Goal: Find specific page/section: Find specific page/section

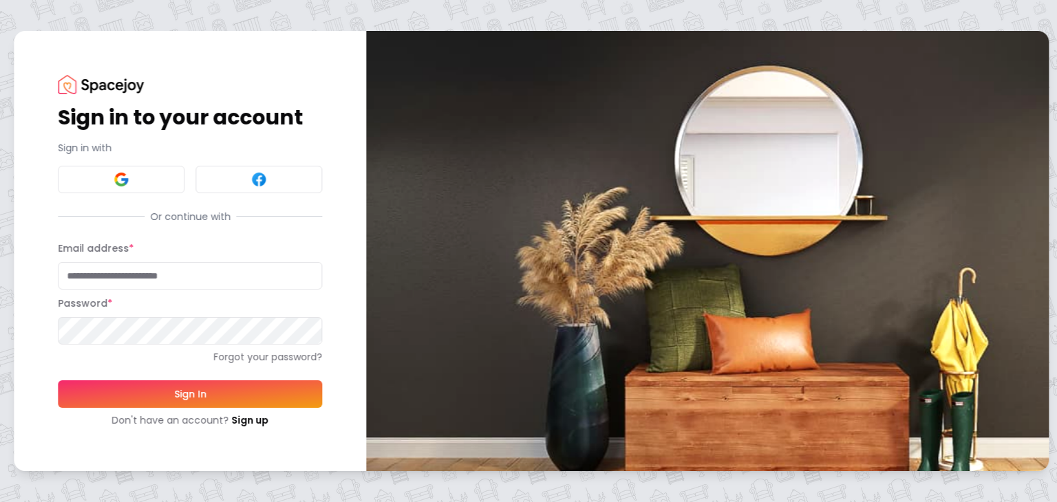
type input "**********"
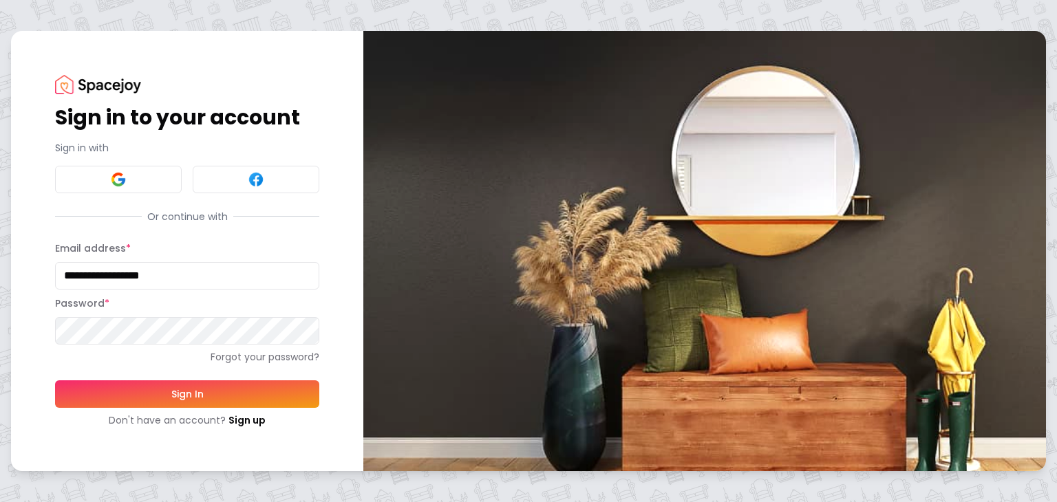
click at [217, 386] on button "Sign In" at bounding box center [187, 395] width 264 height 28
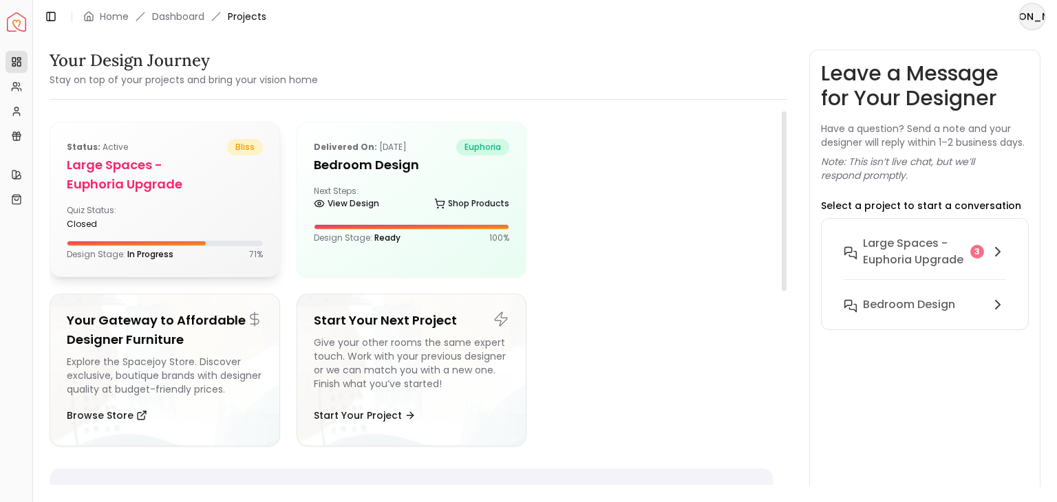
click at [161, 176] on h5 "Large Spaces -Euphoria Upgrade" at bounding box center [165, 175] width 196 height 39
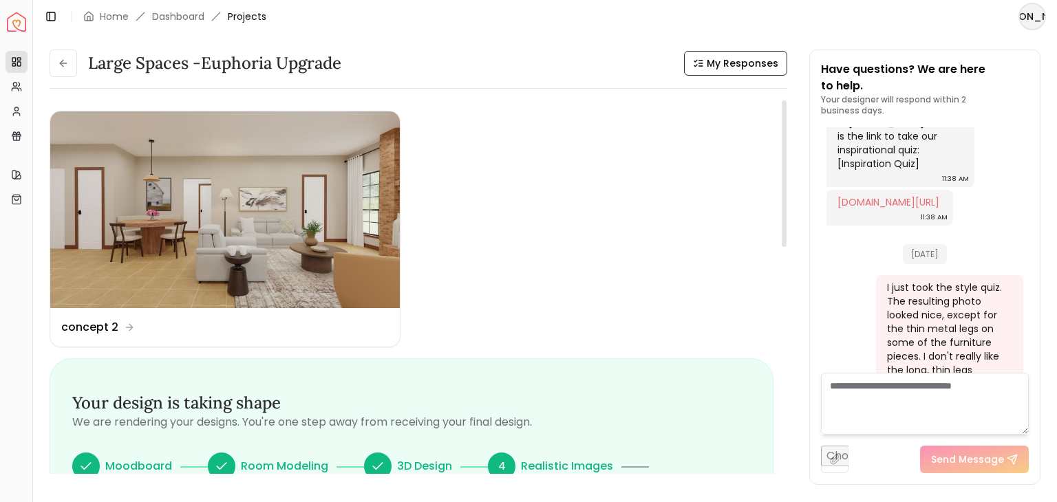
drag, startPoint x: 782, startPoint y: 123, endPoint x: 798, endPoint y: 52, distance: 72.8
click at [787, 100] on div at bounding box center [784, 173] width 5 height 147
click at [121, 331] on div "Design Name concept 2" at bounding box center [98, 327] width 74 height 17
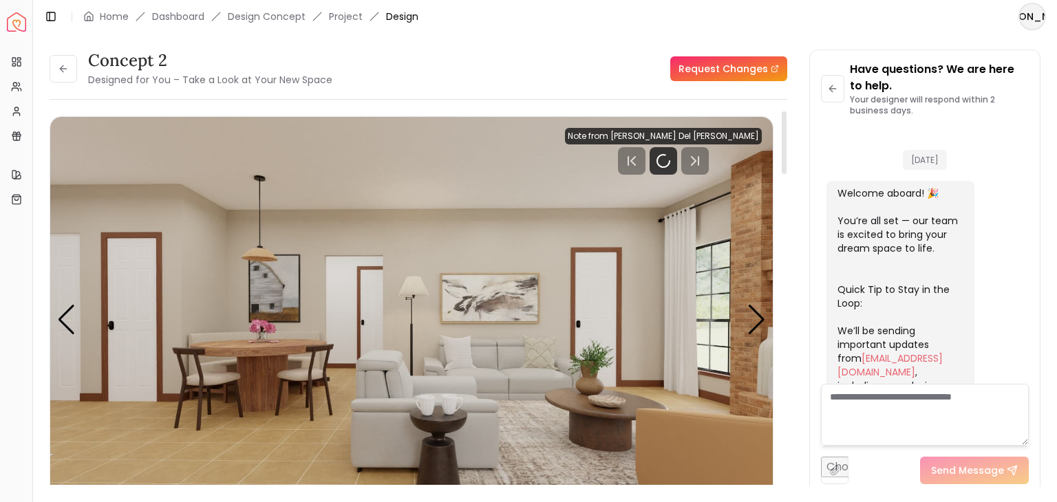
scroll to position [875, 0]
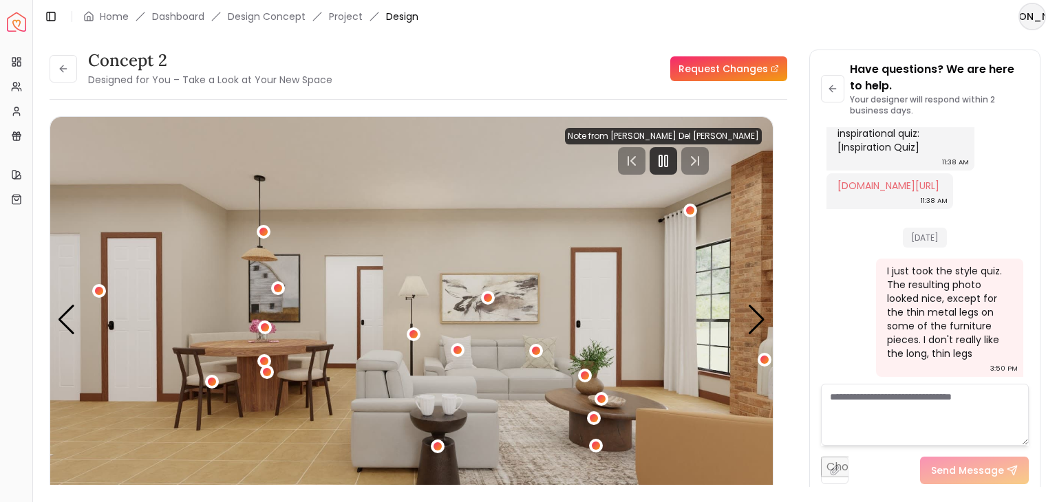
click at [878, 410] on textarea at bounding box center [925, 415] width 208 height 62
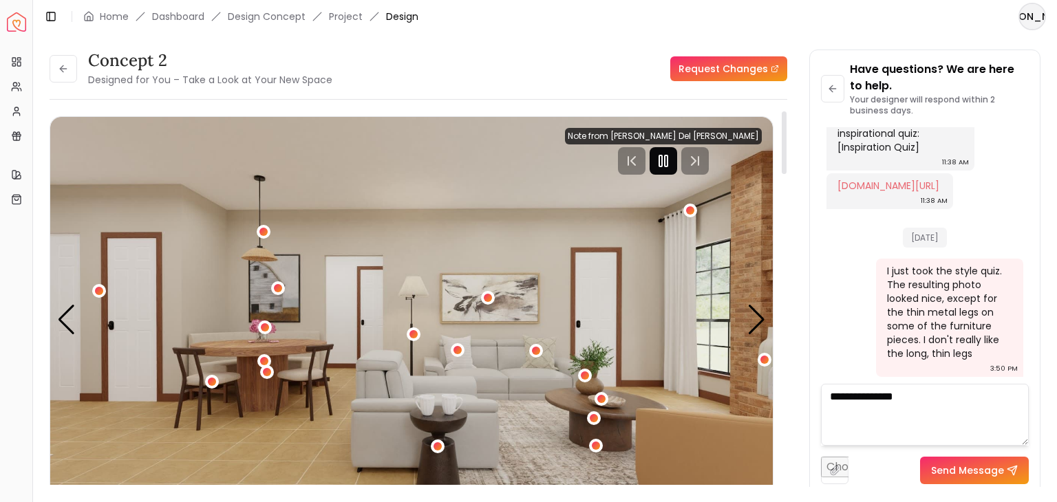
click at [672, 153] on icon "Pause" at bounding box center [663, 161] width 17 height 17
click at [936, 396] on textarea "**********" at bounding box center [925, 415] width 208 height 62
click at [950, 400] on textarea "**********" at bounding box center [925, 415] width 208 height 62
type textarea "**********"
click at [968, 474] on button "Send Message" at bounding box center [974, 471] width 109 height 28
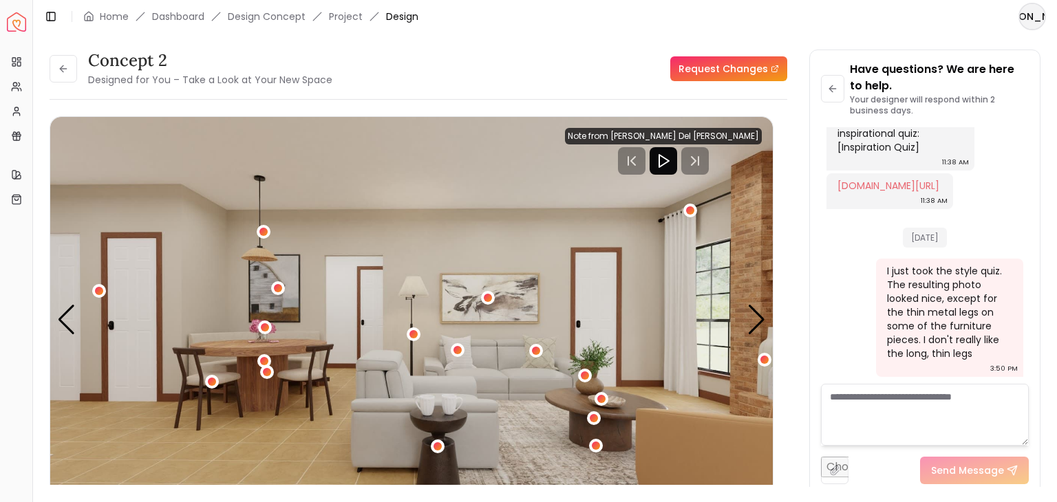
click at [983, 403] on textarea at bounding box center [925, 415] width 208 height 62
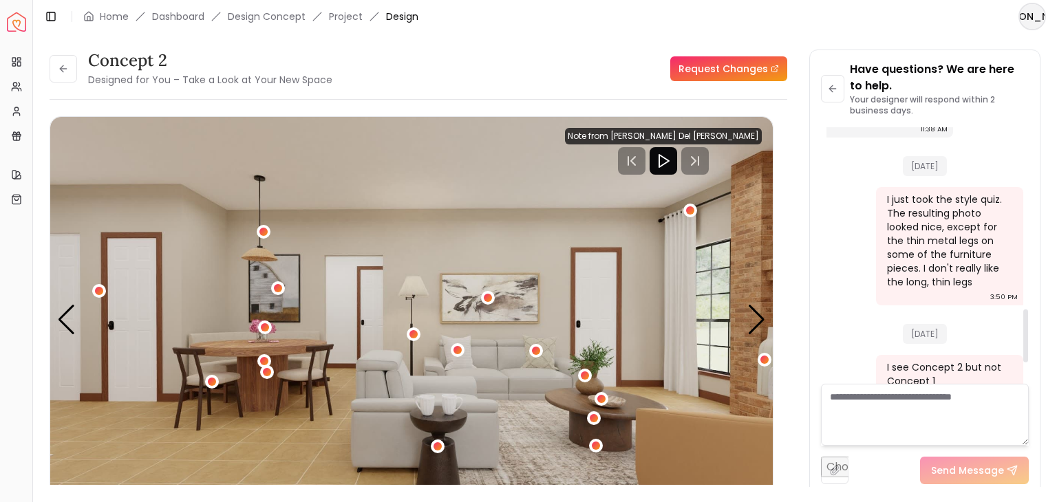
scroll to position [974, 0]
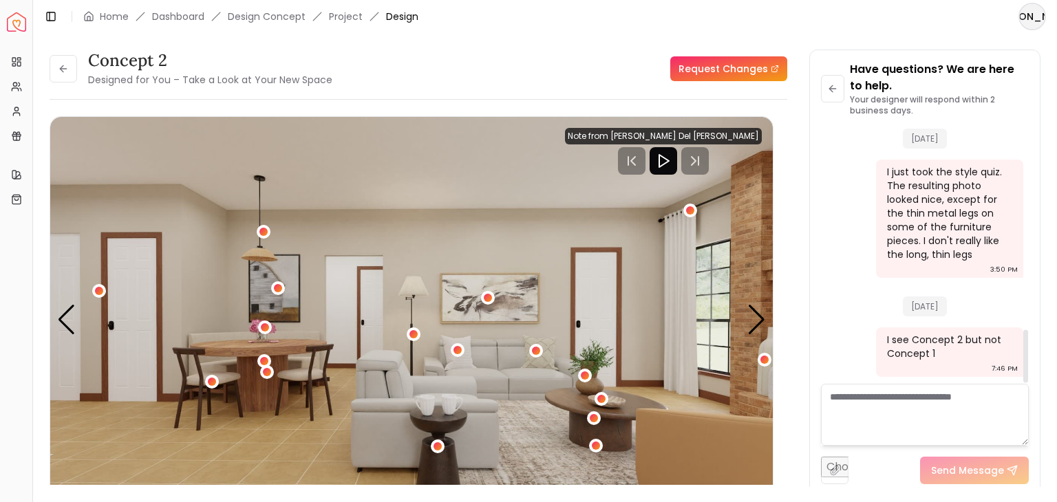
drag, startPoint x: 1027, startPoint y: 331, endPoint x: 1032, endPoint y: 364, distance: 33.5
click at [1028, 364] on div at bounding box center [1025, 356] width 5 height 53
click at [756, 317] on div "Next slide" at bounding box center [756, 320] width 19 height 30
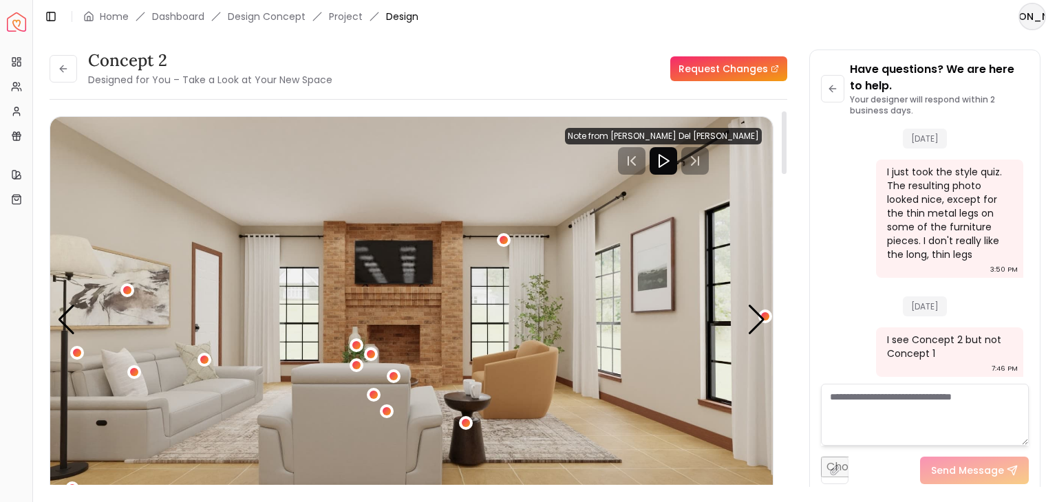
click at [419, 269] on img "2 / 5" at bounding box center [411, 320] width 723 height 407
click at [756, 323] on div "Next slide" at bounding box center [756, 320] width 19 height 30
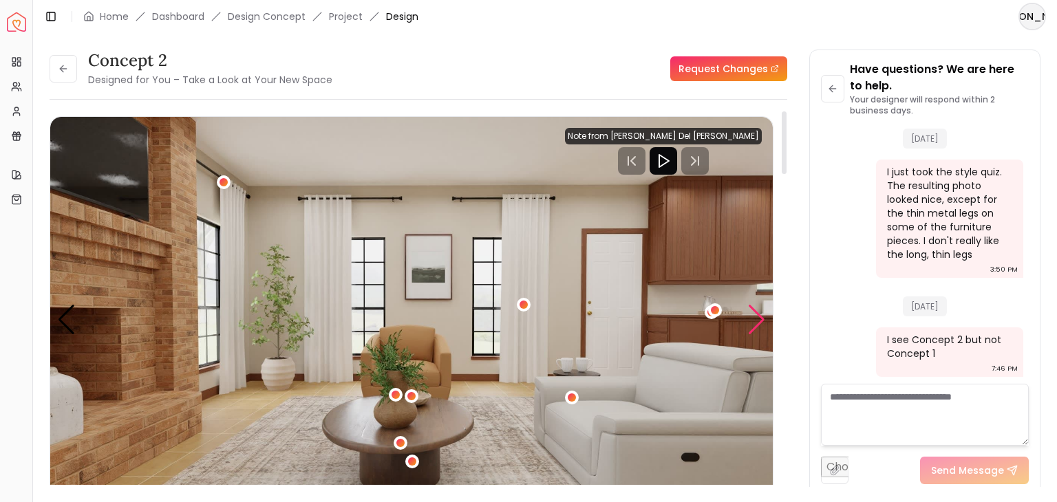
click at [756, 323] on div "Next slide" at bounding box center [756, 320] width 19 height 30
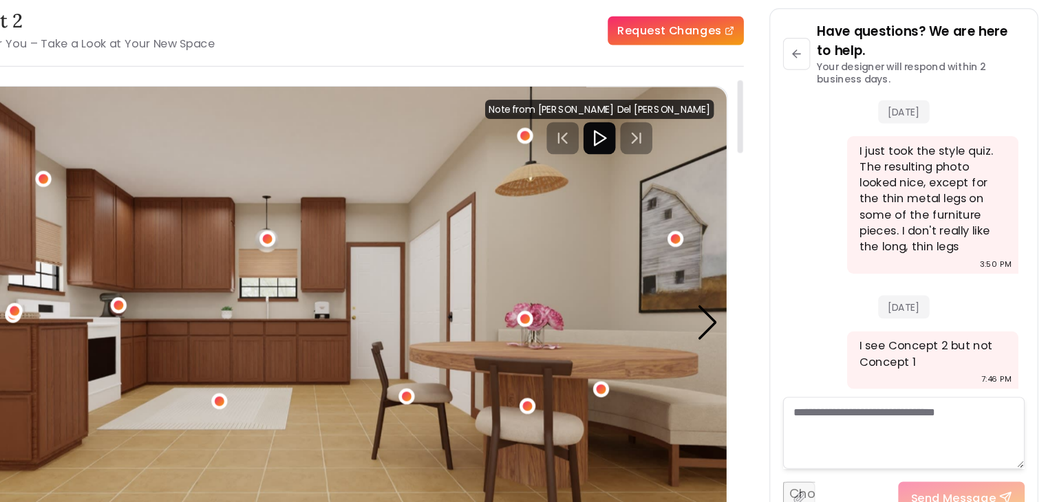
scroll to position [0, 0]
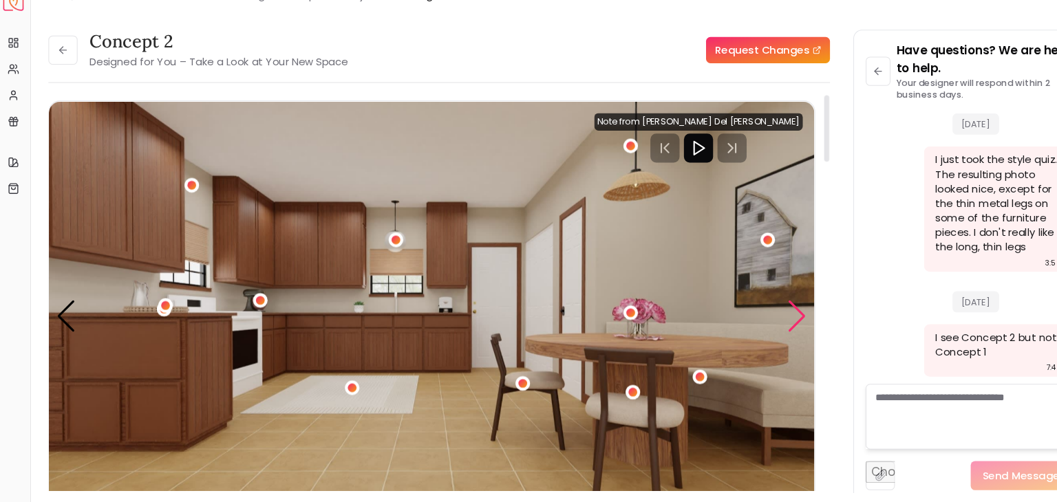
click at [758, 321] on div "Next slide" at bounding box center [756, 320] width 19 height 30
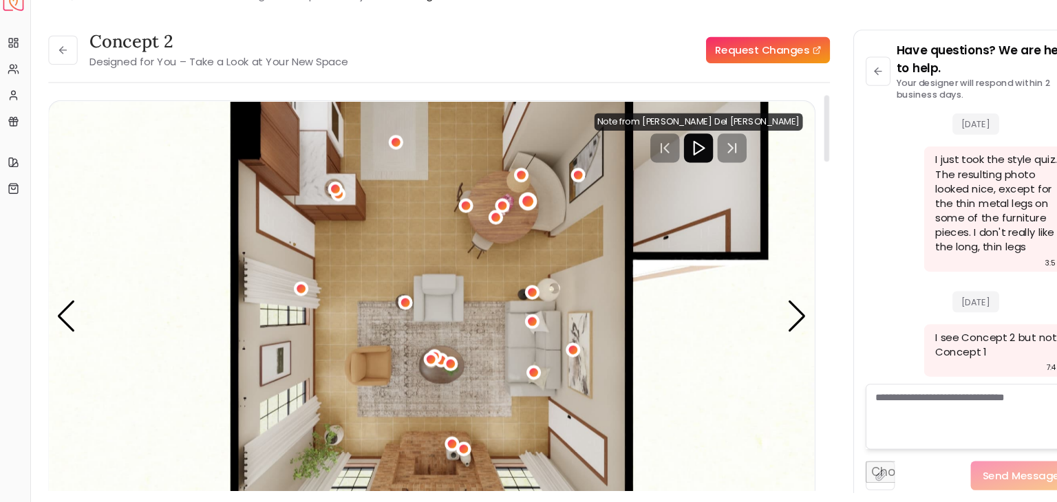
click at [504, 211] on div "5 / 5" at bounding box center [502, 211] width 10 height 10
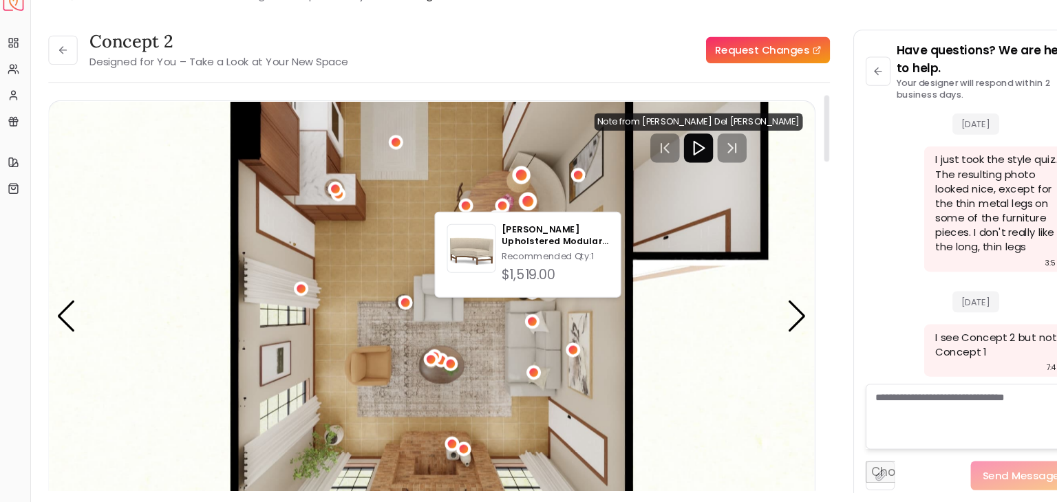
click at [493, 189] on div "5 / 5" at bounding box center [496, 187] width 10 height 10
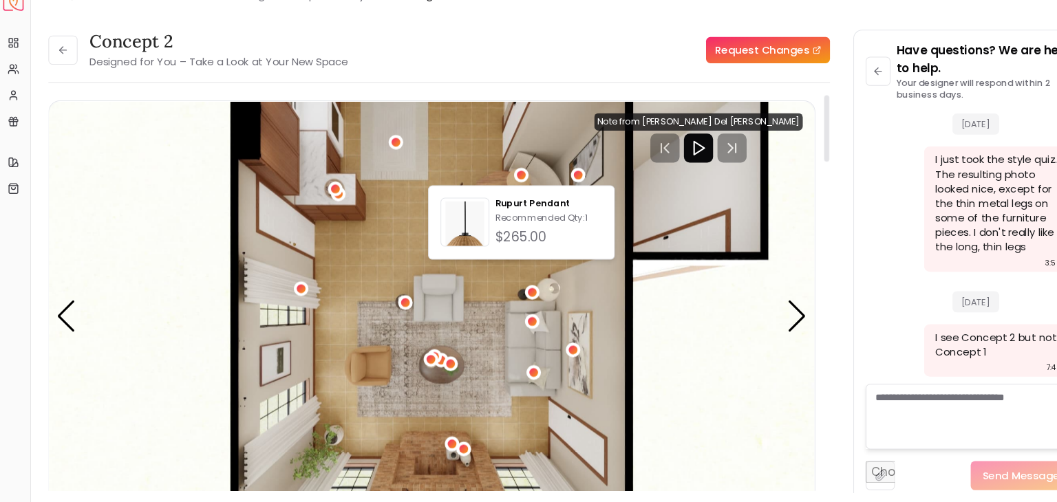
click at [449, 184] on img "5 / 5" at bounding box center [411, 320] width 723 height 407
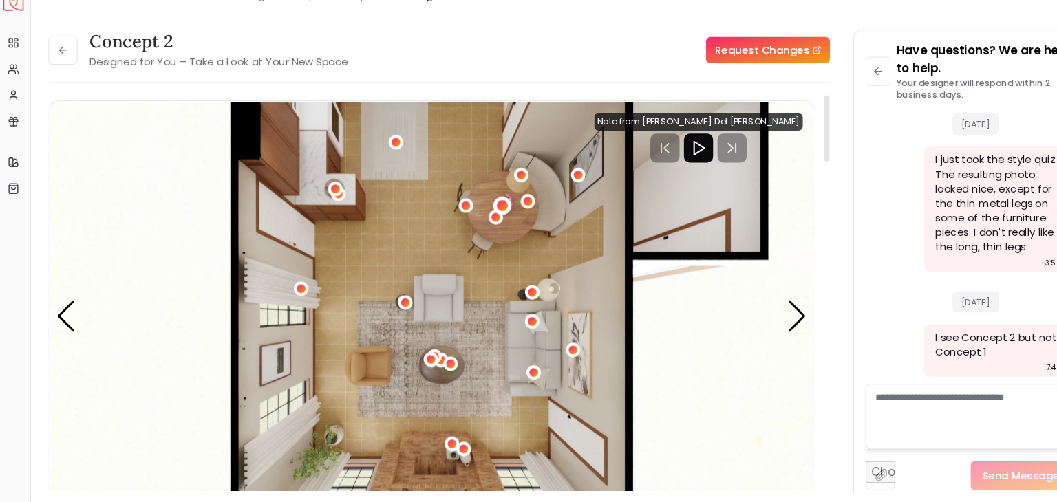
click at [476, 213] on div "5 / 5" at bounding box center [478, 216] width 10 height 10
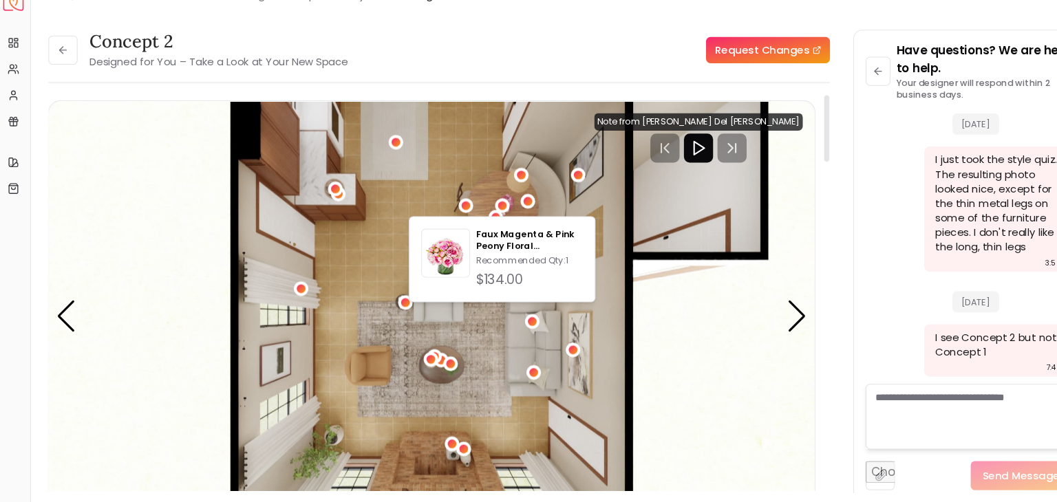
click at [442, 196] on img "5 / 5" at bounding box center [411, 320] width 723 height 407
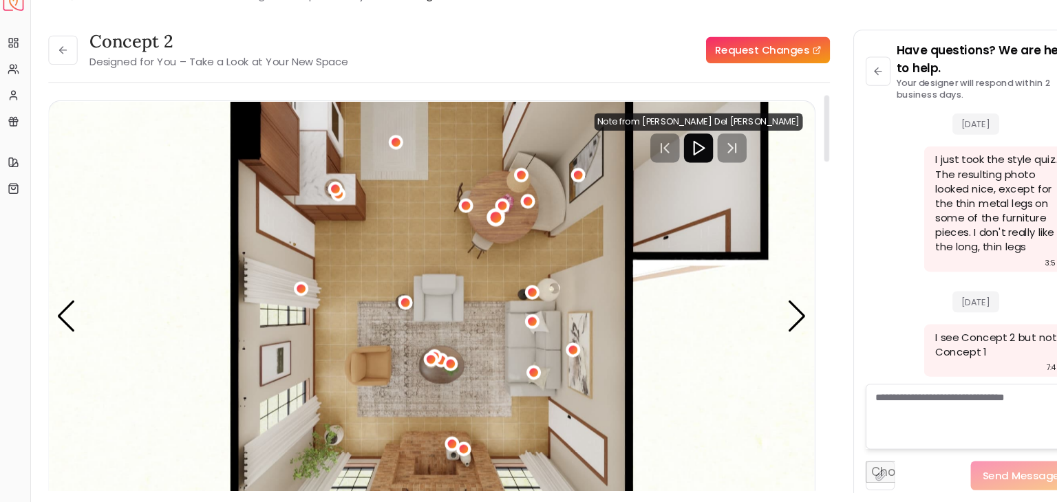
click at [468, 226] on div "5 / 5" at bounding box center [472, 226] width 10 height 10
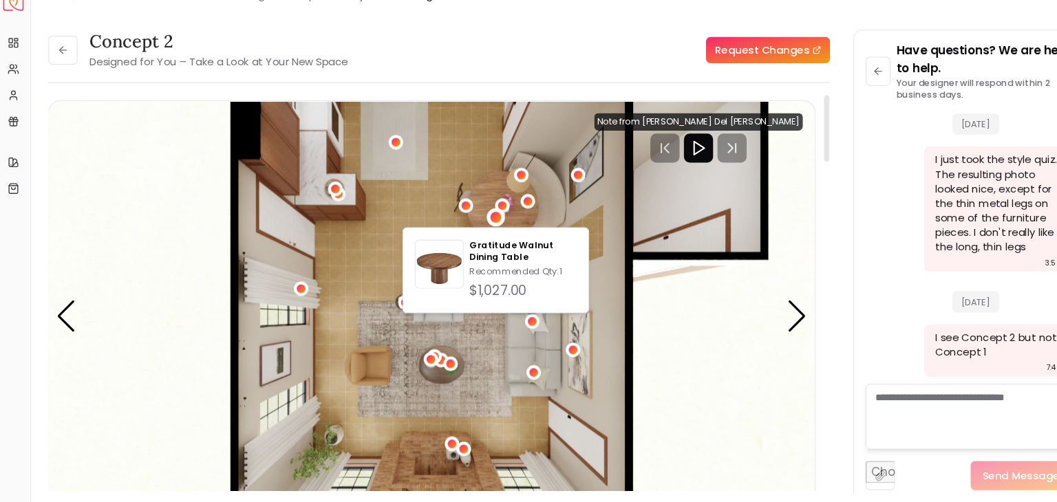
click at [432, 209] on img "5 / 5" at bounding box center [411, 320] width 723 height 407
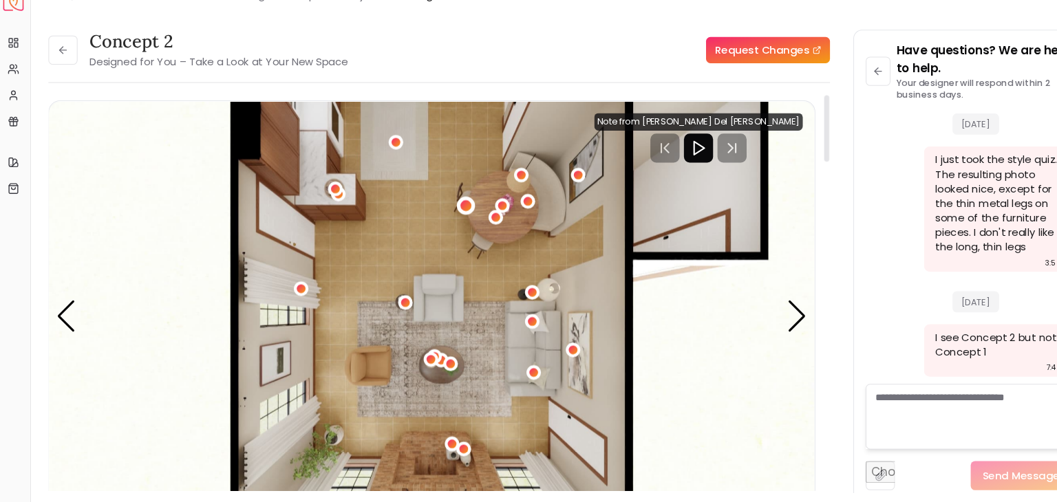
click at [443, 213] on div "5 / 5" at bounding box center [443, 215] width 10 height 10
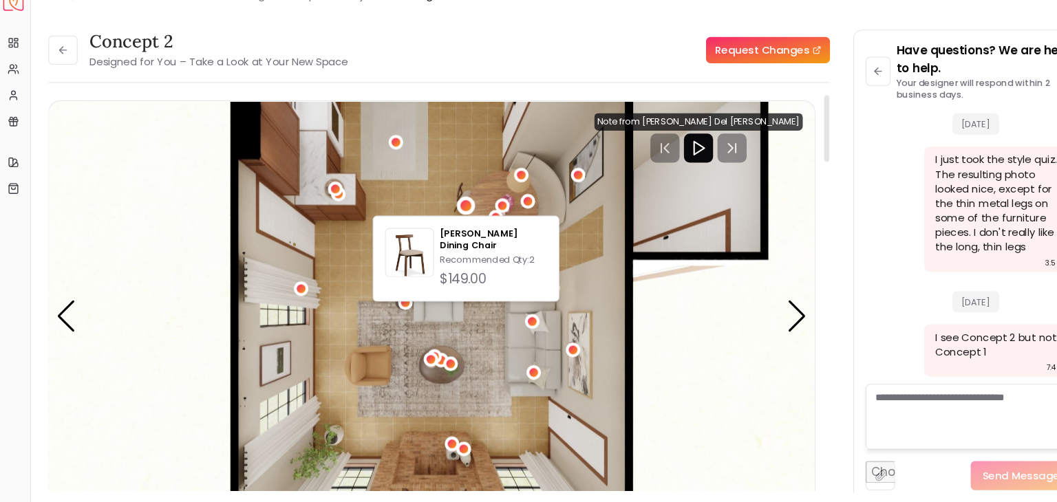
click at [417, 205] on img "5 / 5" at bounding box center [411, 320] width 723 height 407
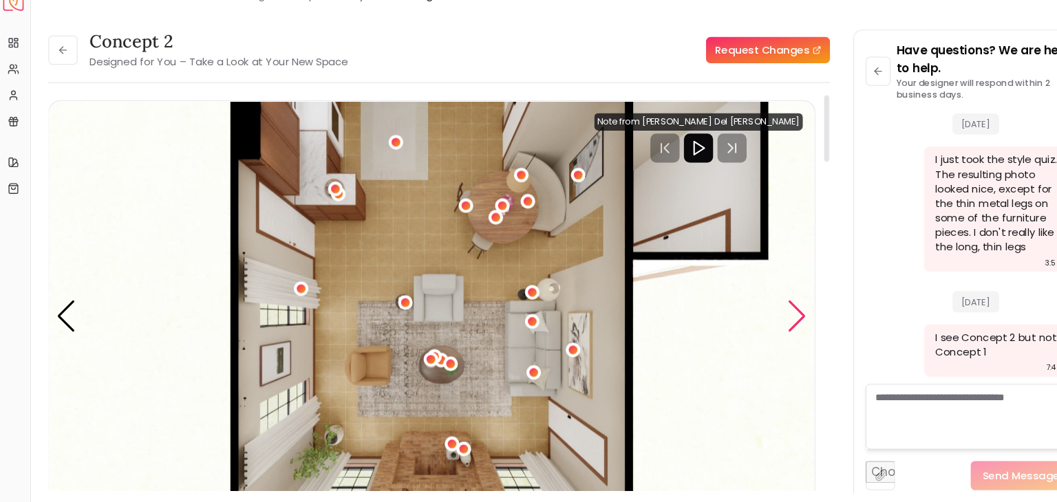
click at [756, 311] on div "Next slide" at bounding box center [756, 320] width 19 height 30
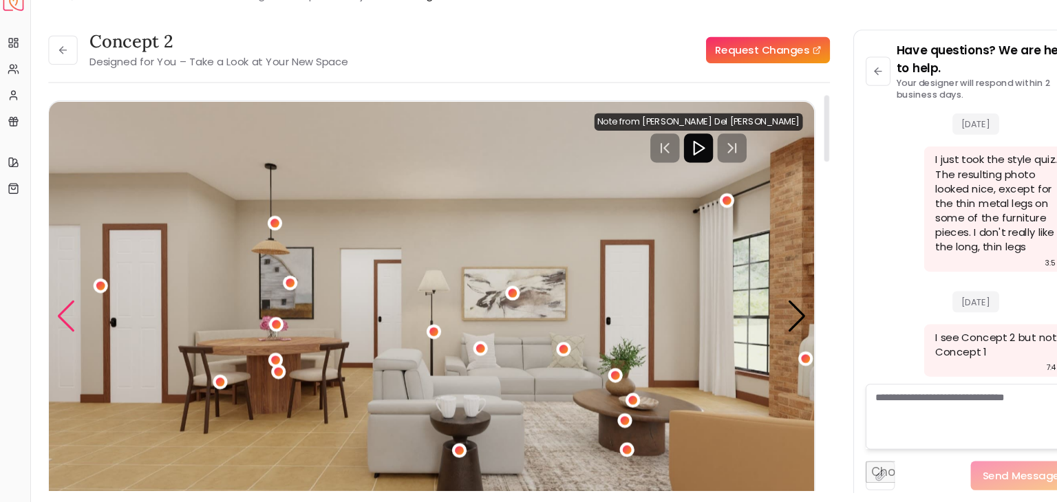
click at [67, 319] on div "Previous slide" at bounding box center [66, 320] width 19 height 30
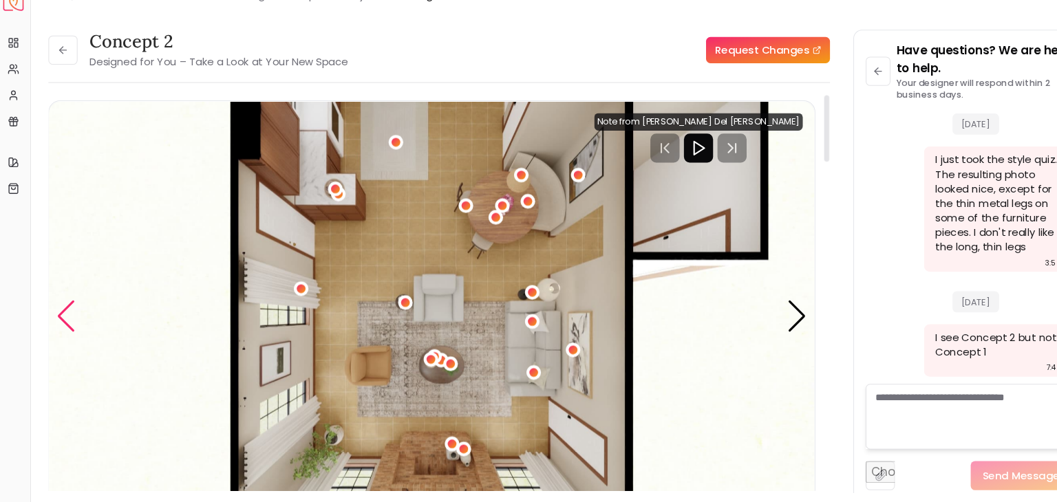
click at [67, 319] on div "Previous slide" at bounding box center [66, 320] width 19 height 30
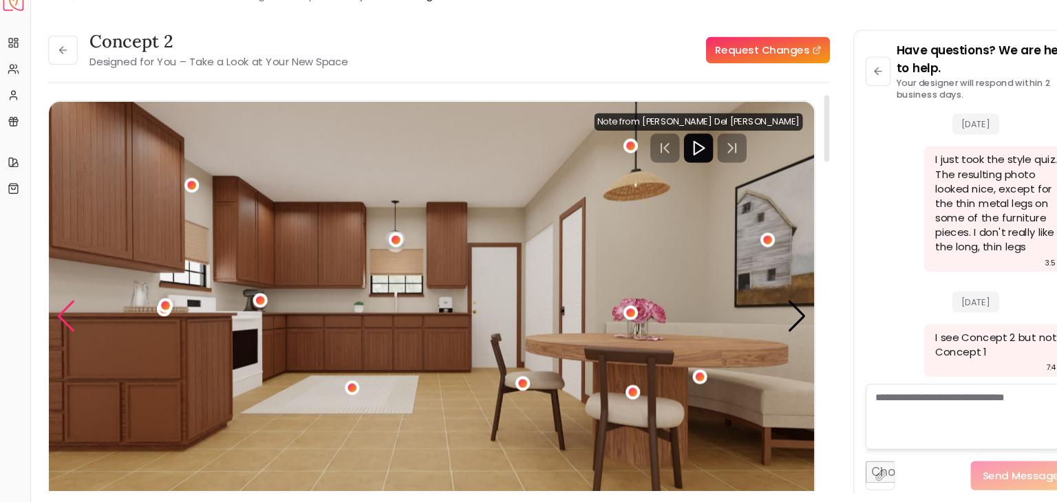
click at [67, 319] on div "Previous slide" at bounding box center [66, 320] width 19 height 30
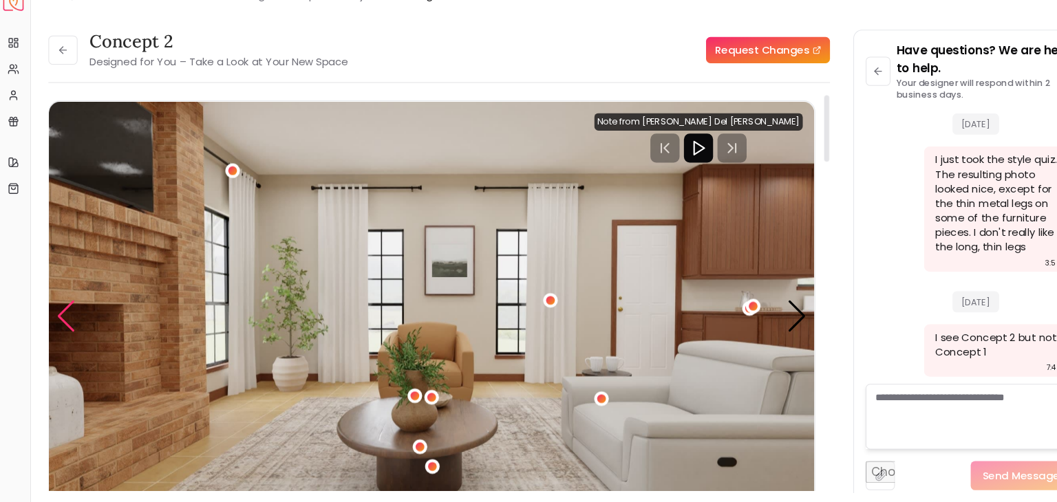
click at [67, 319] on div "Previous slide" at bounding box center [66, 320] width 19 height 30
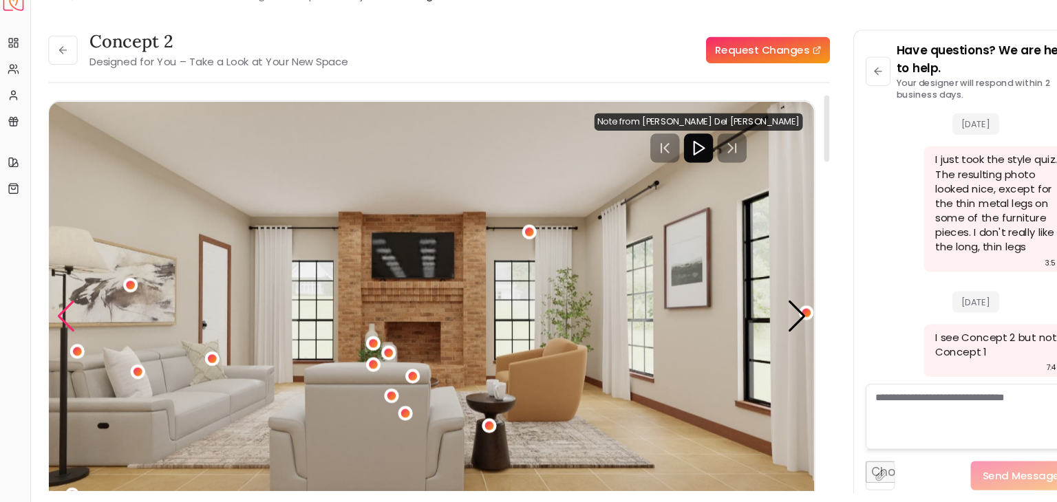
click at [67, 319] on div "Previous slide" at bounding box center [66, 320] width 19 height 30
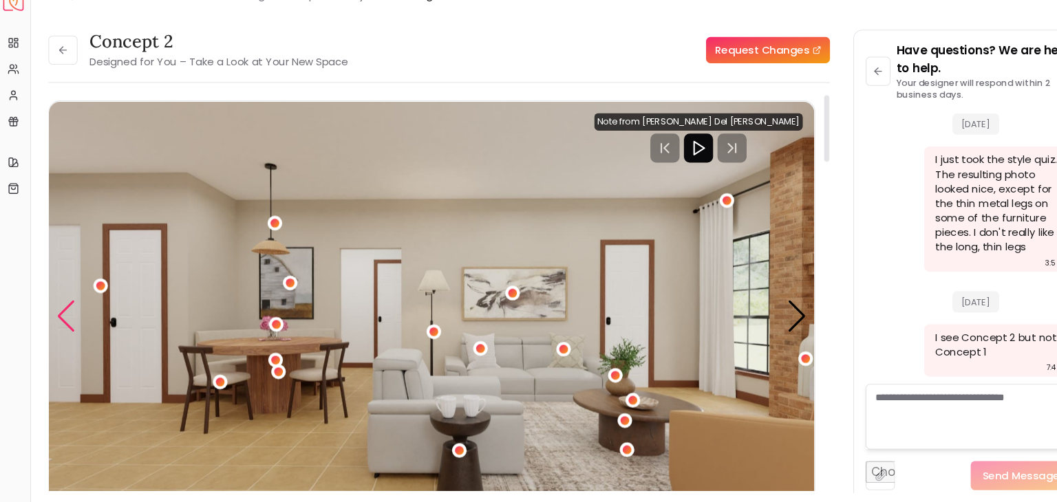
click at [67, 319] on div "Previous slide" at bounding box center [66, 320] width 19 height 30
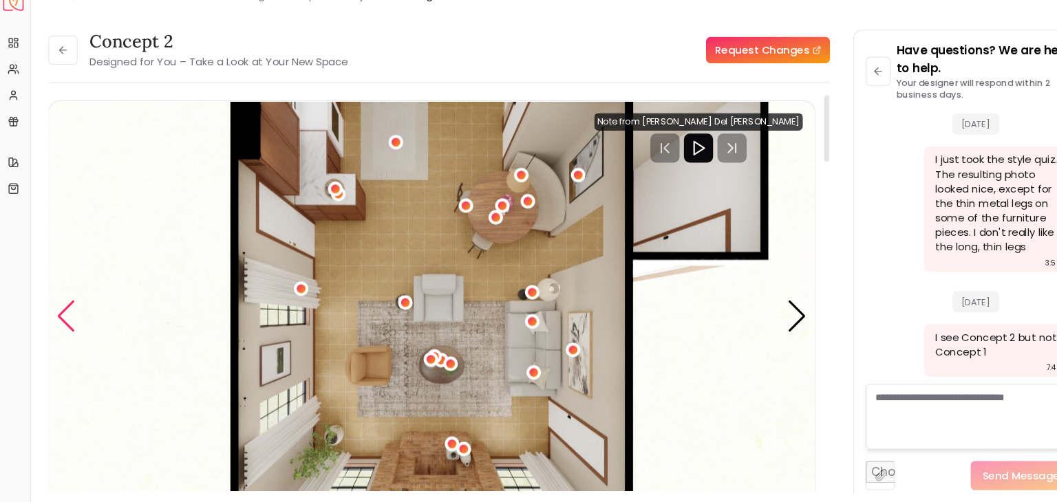
click at [67, 319] on div "Previous slide" at bounding box center [66, 320] width 19 height 30
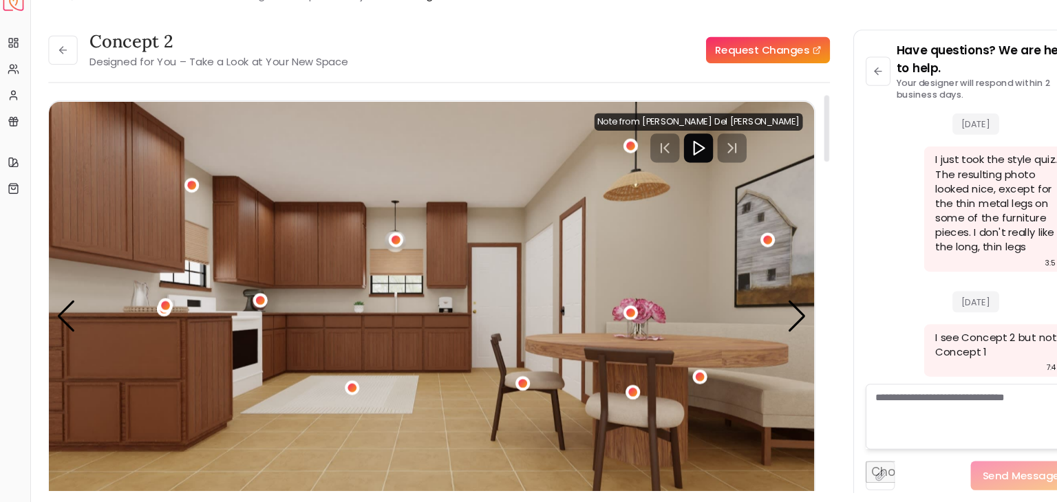
drag, startPoint x: 786, startPoint y: 139, endPoint x: 824, endPoint y: 108, distance: 48.9
click at [787, 111] on div at bounding box center [784, 142] width 5 height 63
click at [761, 323] on div "Next slide" at bounding box center [756, 320] width 19 height 30
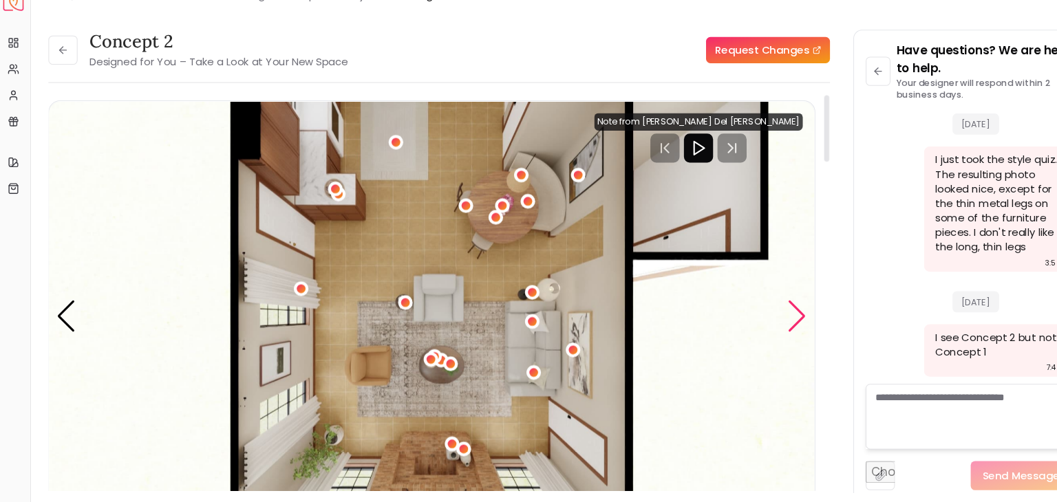
click at [761, 323] on div "Next slide" at bounding box center [756, 320] width 19 height 30
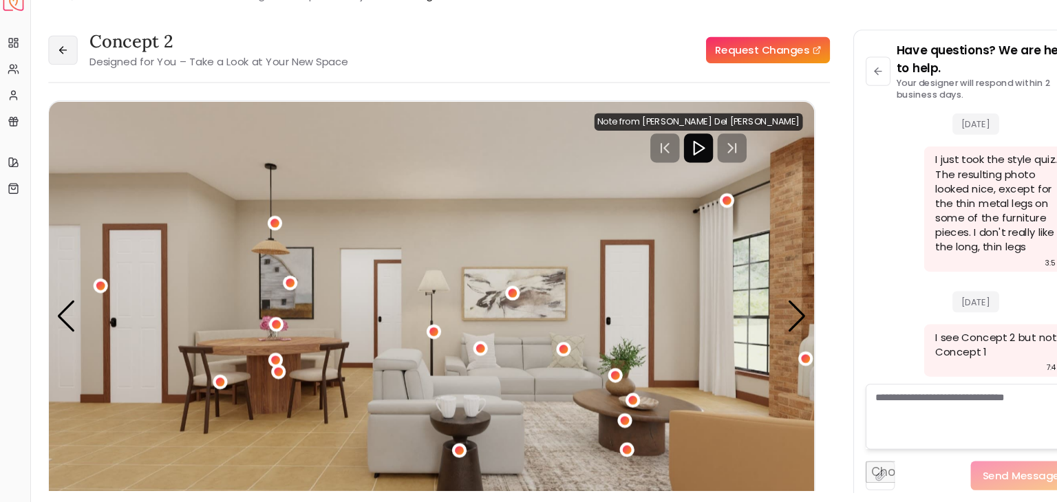
click at [70, 69] on button at bounding box center [64, 69] width 28 height 28
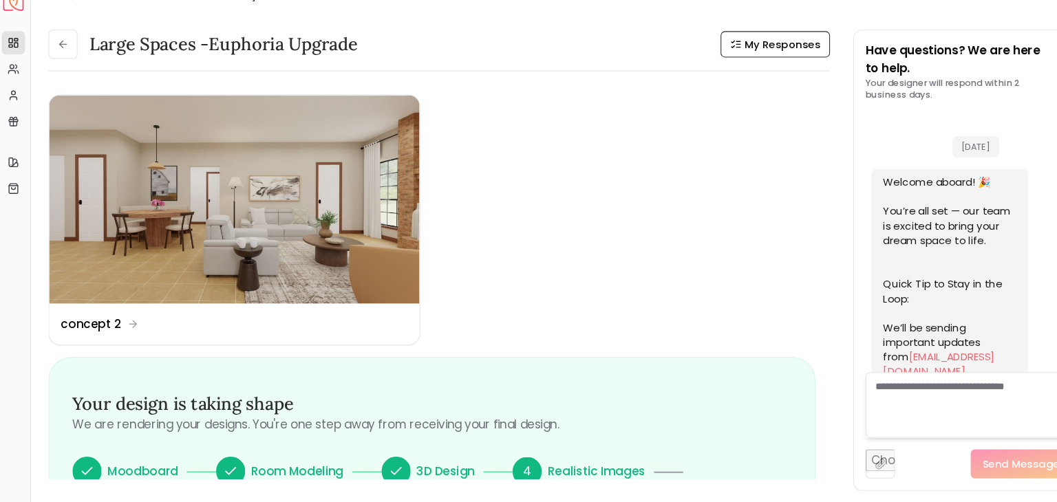
scroll to position [957, 0]
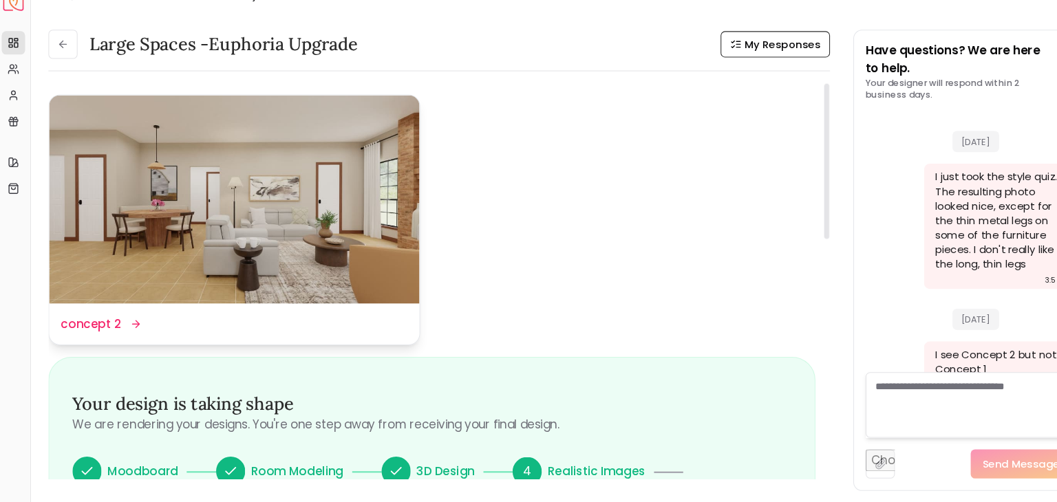
click at [235, 224] on img at bounding box center [225, 209] width 350 height 197
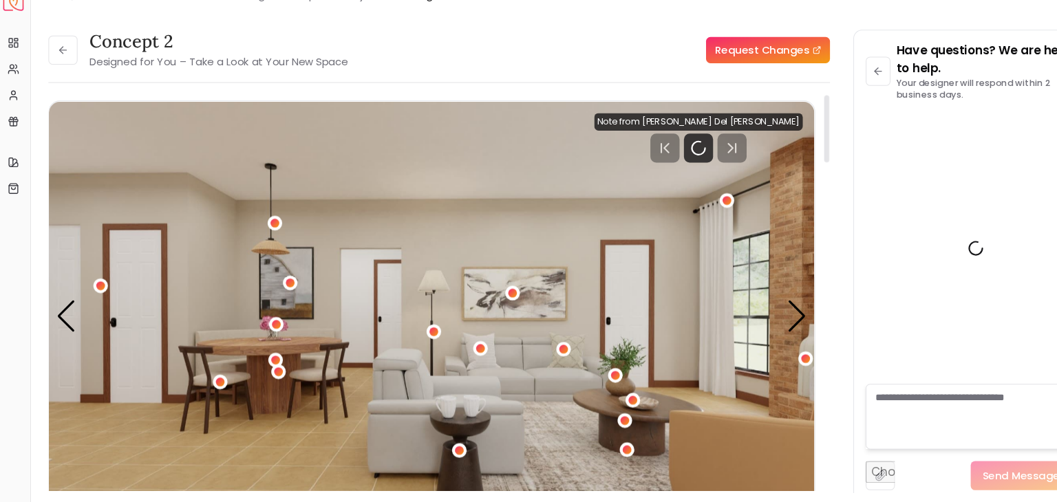
scroll to position [974, 0]
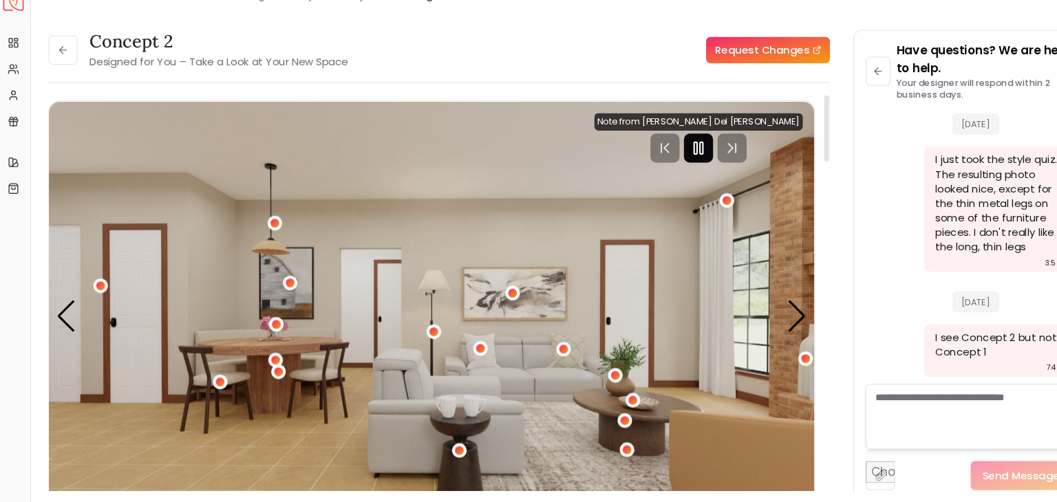
click at [672, 156] on icon "Pause" at bounding box center [663, 161] width 17 height 17
click at [760, 361] on div "1 / 5" at bounding box center [764, 359] width 10 height 10
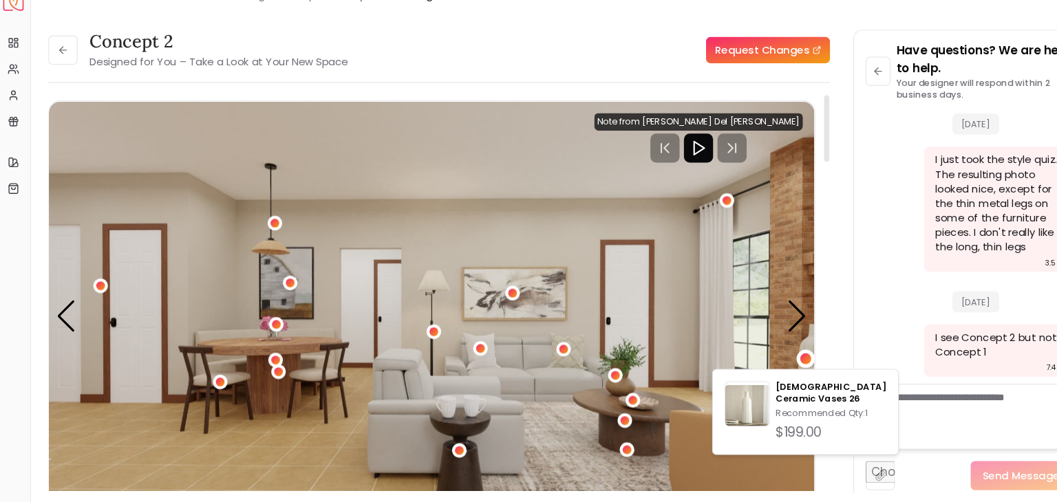
click at [718, 328] on img "1 / 5" at bounding box center [411, 320] width 723 height 407
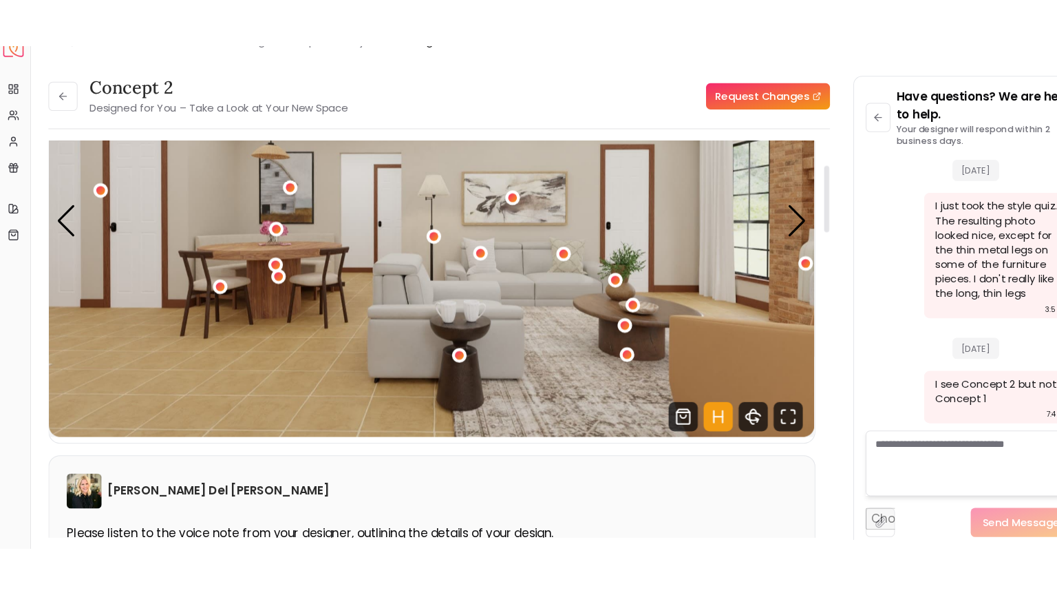
scroll to position [137, 0]
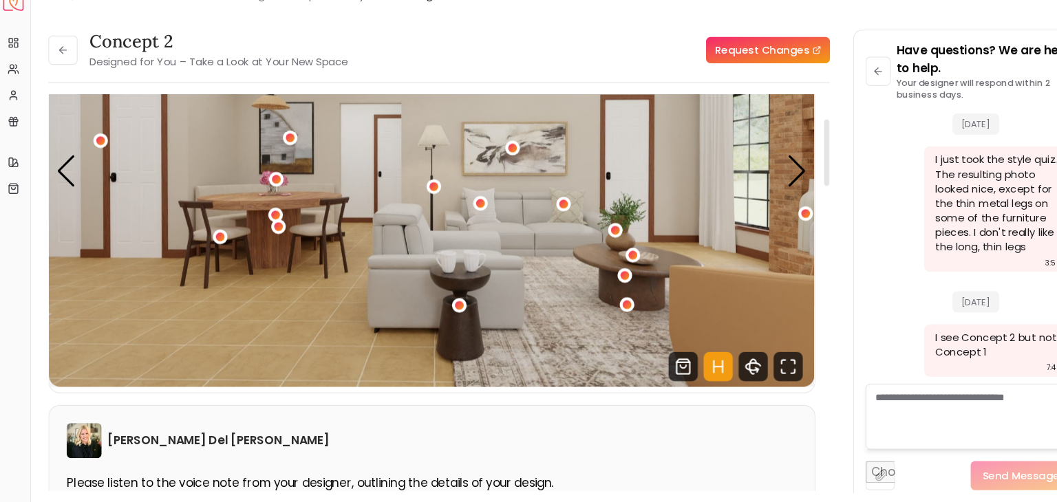
drag, startPoint x: 785, startPoint y: 158, endPoint x: 796, endPoint y: 181, distance: 25.9
click at [787, 181] on div at bounding box center [784, 165] width 5 height 63
click at [681, 373] on icon "Hotspots Toggle" at bounding box center [682, 368] width 28 height 28
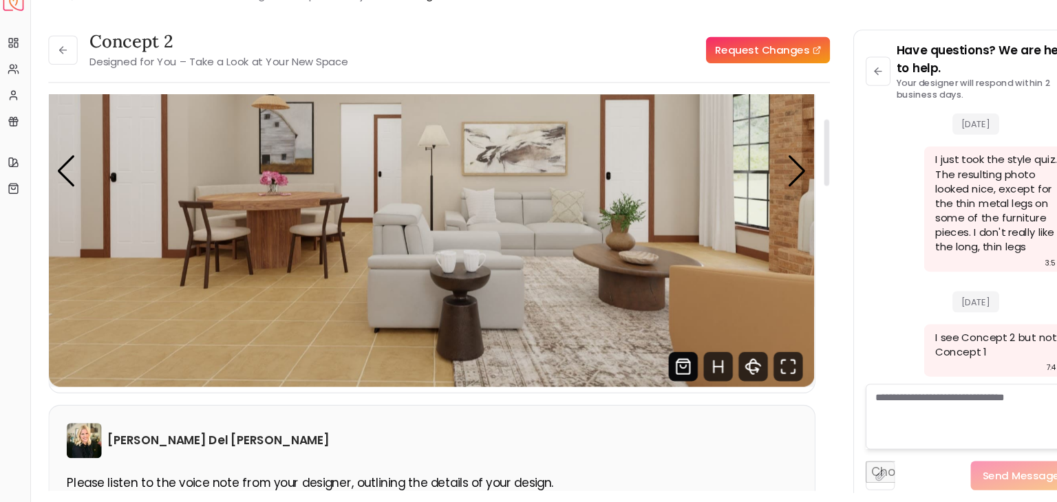
click at [646, 366] on icon "Shop Products from this design" at bounding box center [649, 368] width 28 height 28
click at [716, 368] on icon "360 View" at bounding box center [715, 368] width 28 height 28
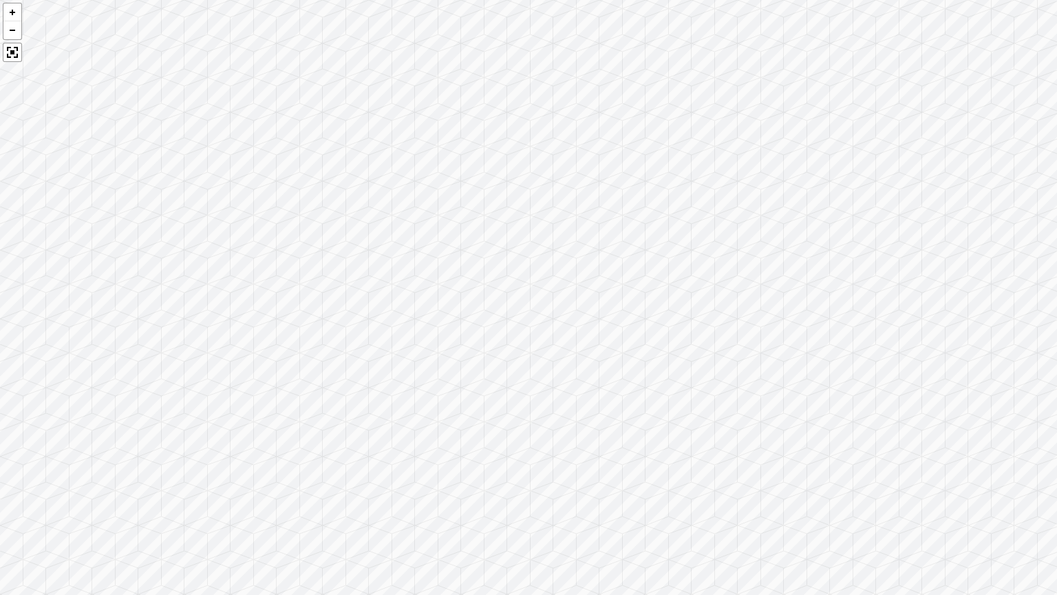
click at [755, 427] on div at bounding box center [528, 297] width 1057 height 595
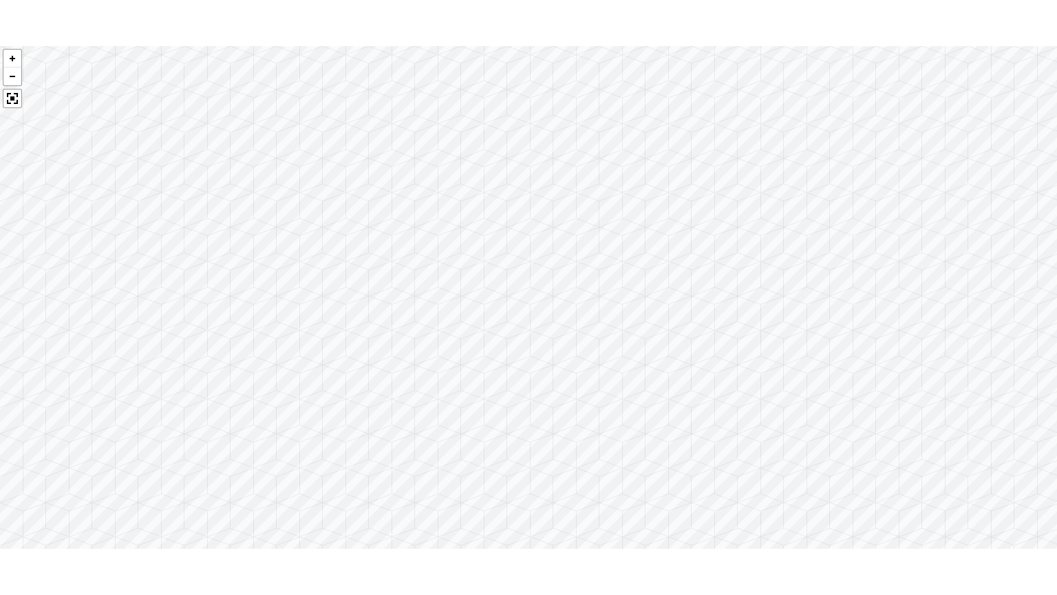
scroll to position [974, 0]
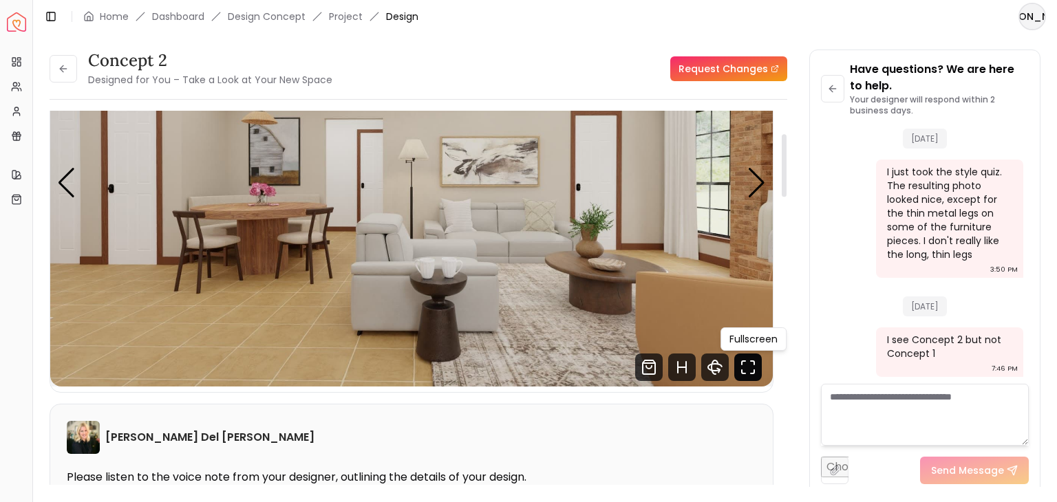
click at [752, 369] on icon "Fullscreen" at bounding box center [748, 368] width 28 height 28
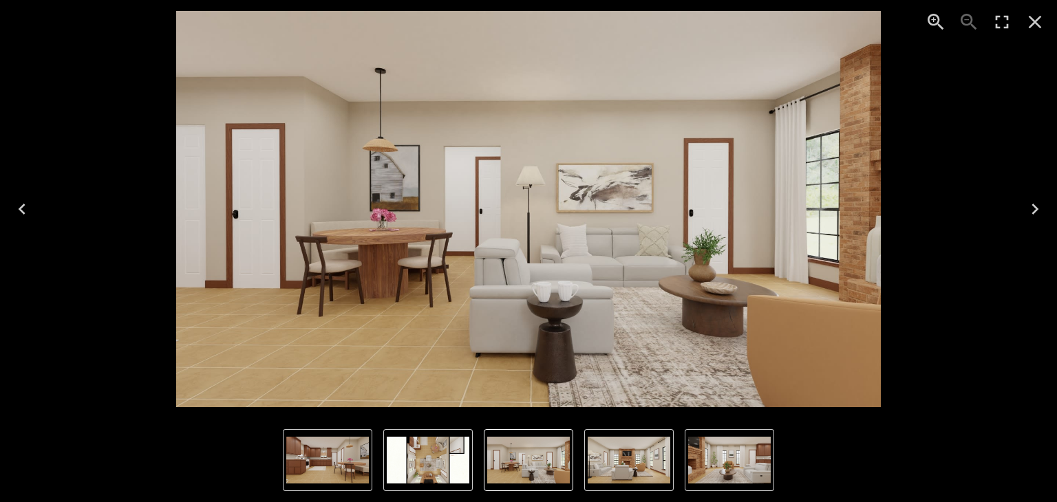
click at [1007, 20] on icon "Enter Fullscreen" at bounding box center [1002, 22] width 13 height 13
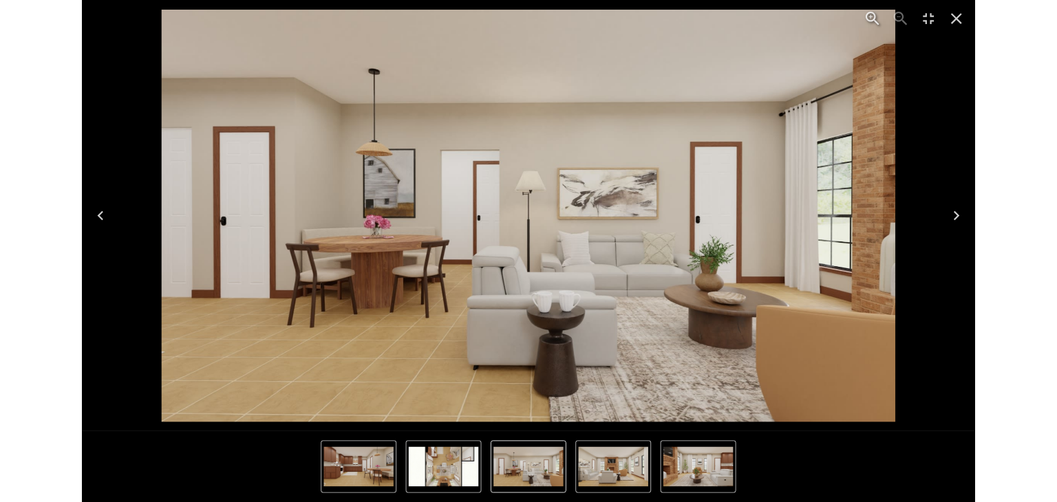
scroll to position [881, 0]
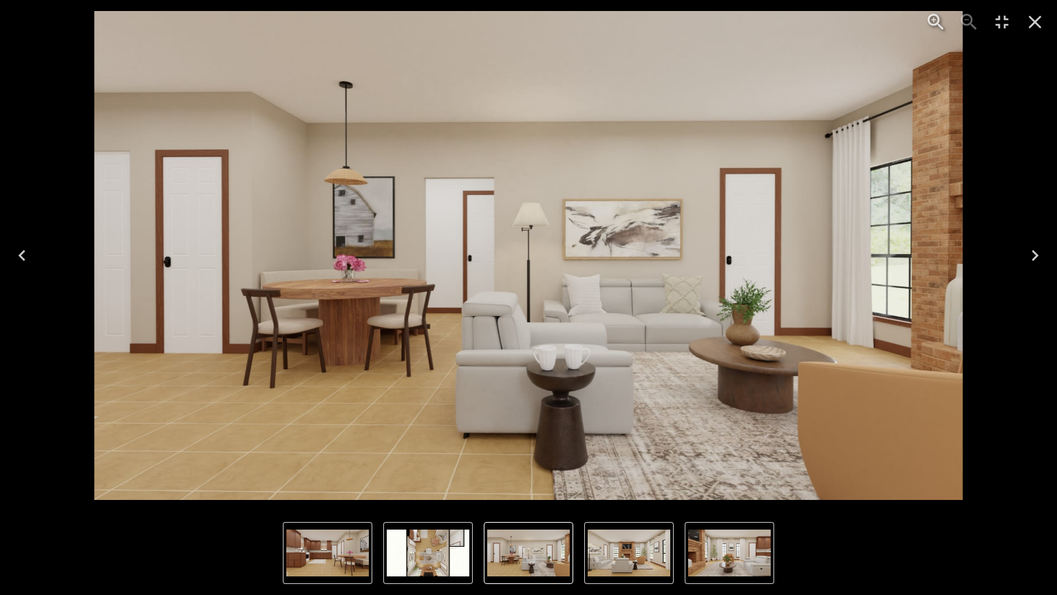
click at [1039, 254] on icon "Next" at bounding box center [1035, 255] width 22 height 22
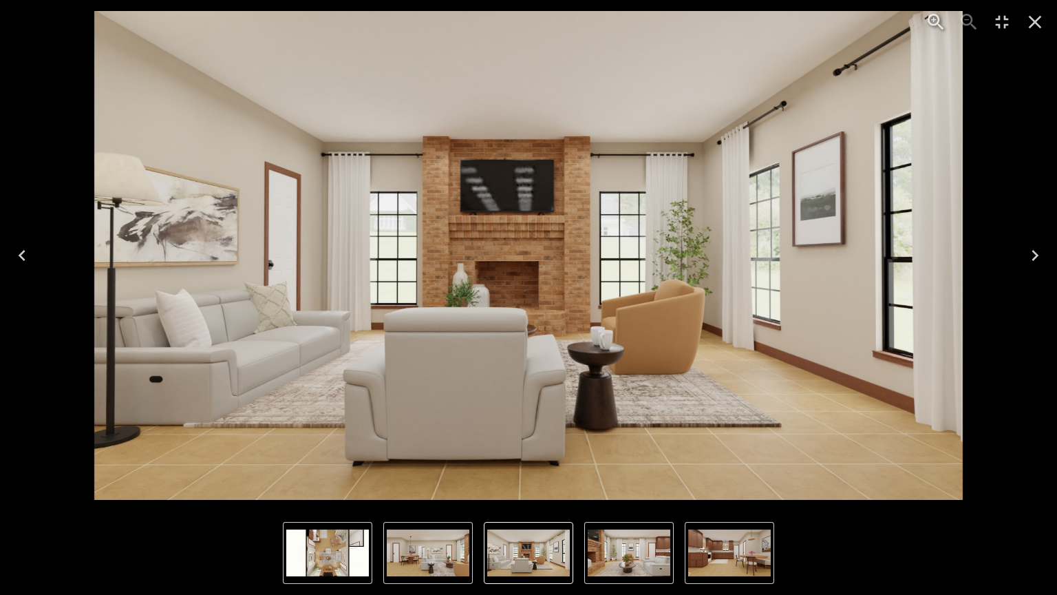
click at [1037, 255] on icon "Next" at bounding box center [1035, 255] width 7 height 11
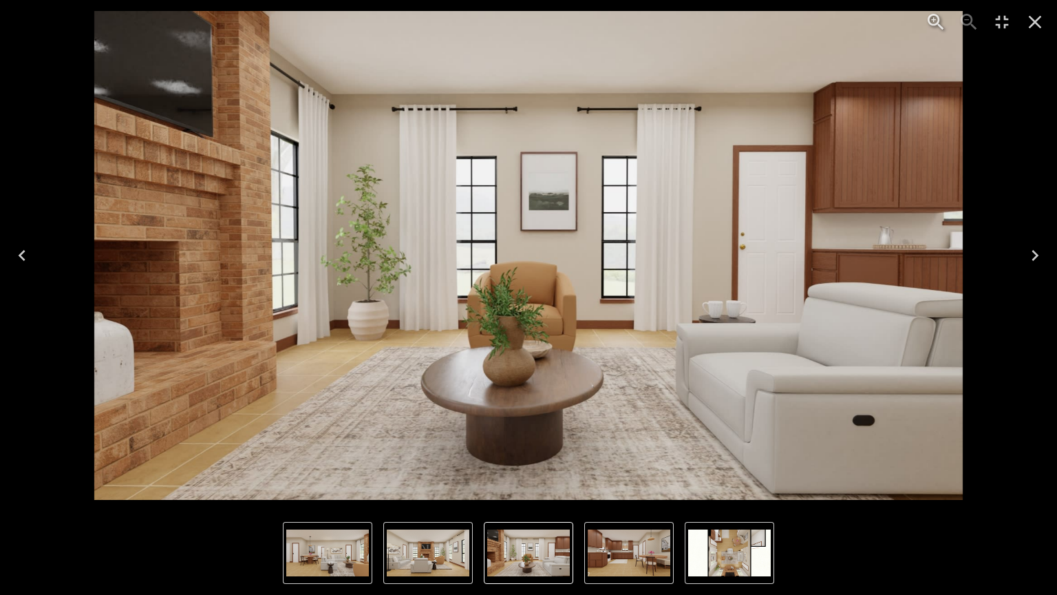
click at [1031, 250] on icon "Next" at bounding box center [1035, 255] width 22 height 22
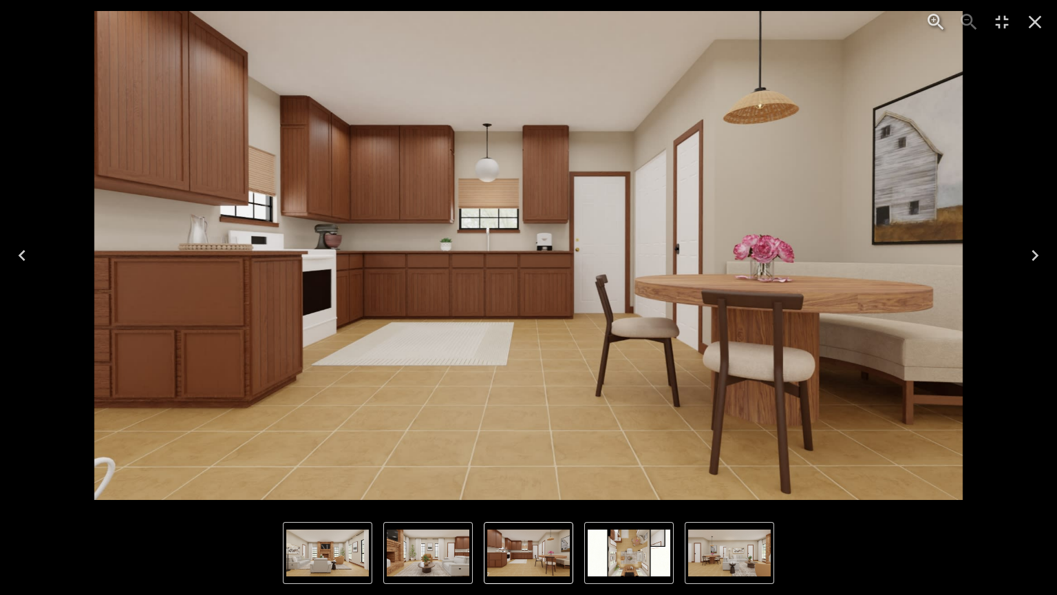
click at [1031, 250] on icon "Next" at bounding box center [1035, 255] width 22 height 22
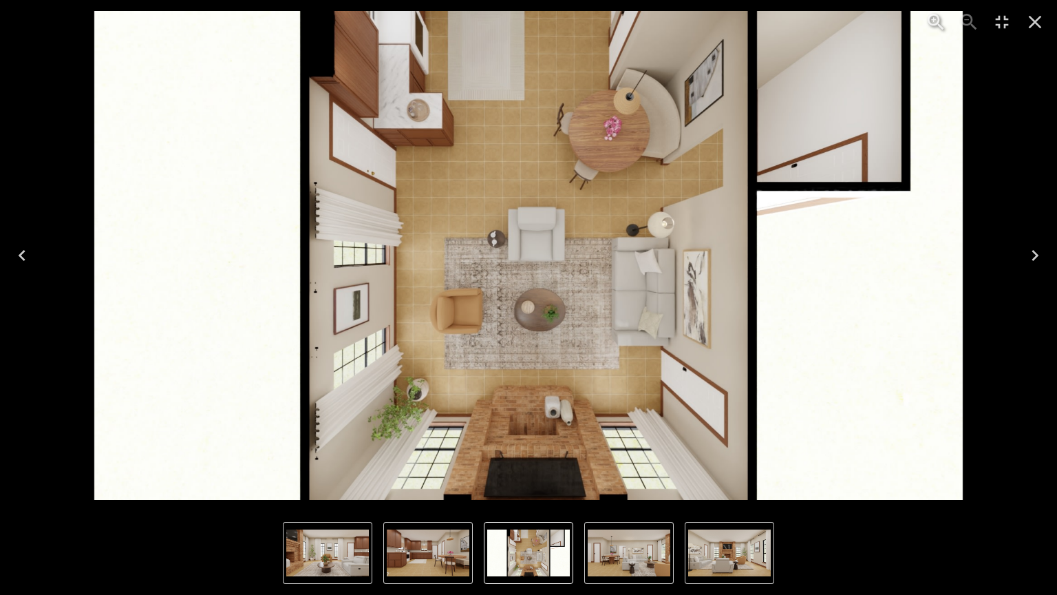
click at [1031, 250] on icon "Next" at bounding box center [1035, 255] width 22 height 22
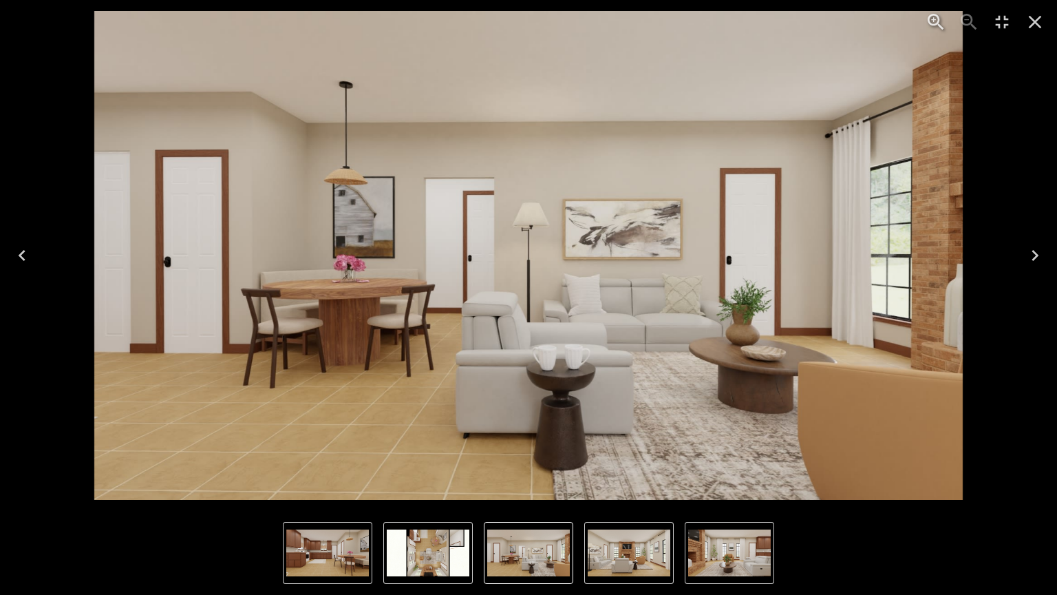
click at [1033, 248] on icon "Next" at bounding box center [1035, 255] width 22 height 22
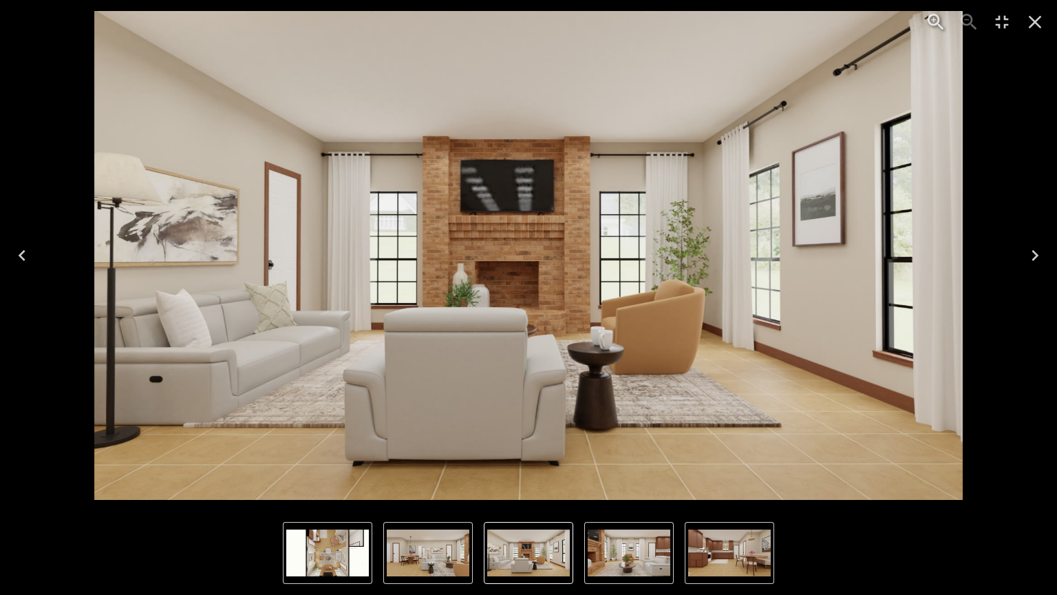
click at [1033, 248] on icon "Next" at bounding box center [1035, 255] width 22 height 22
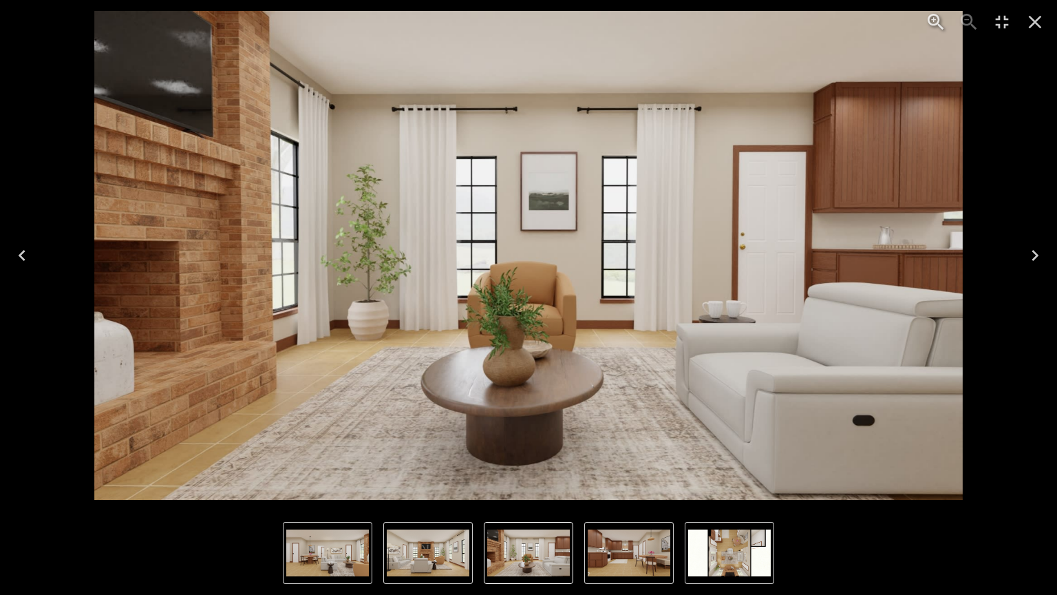
click at [154, 50] on img "3 of 5" at bounding box center [528, 255] width 869 height 489
click at [1002, 19] on icon "Exit Fullscreen" at bounding box center [1002, 22] width 22 height 22
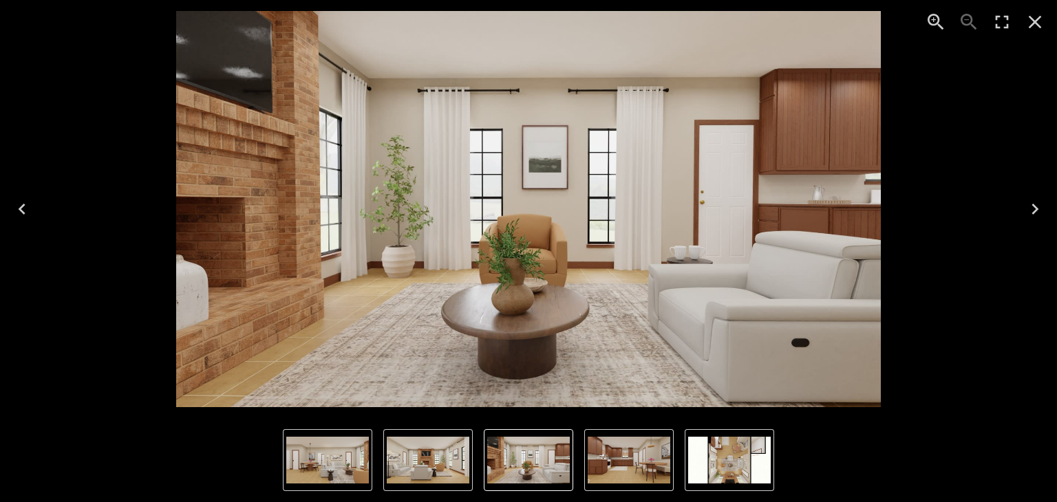
scroll to position [974, 0]
click at [1030, 14] on icon "Close" at bounding box center [1035, 22] width 22 height 22
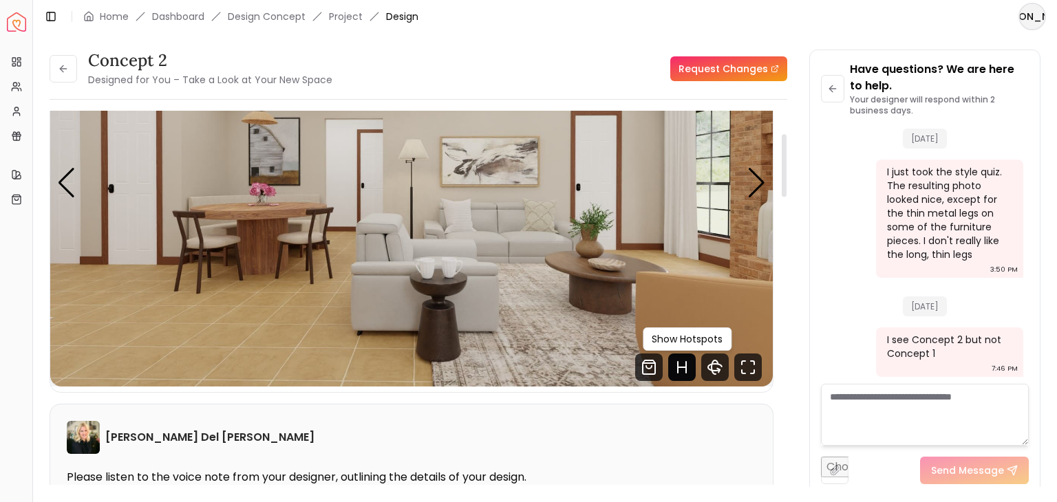
click at [681, 368] on icon "Hotspots Toggle" at bounding box center [682, 368] width 8 height 0
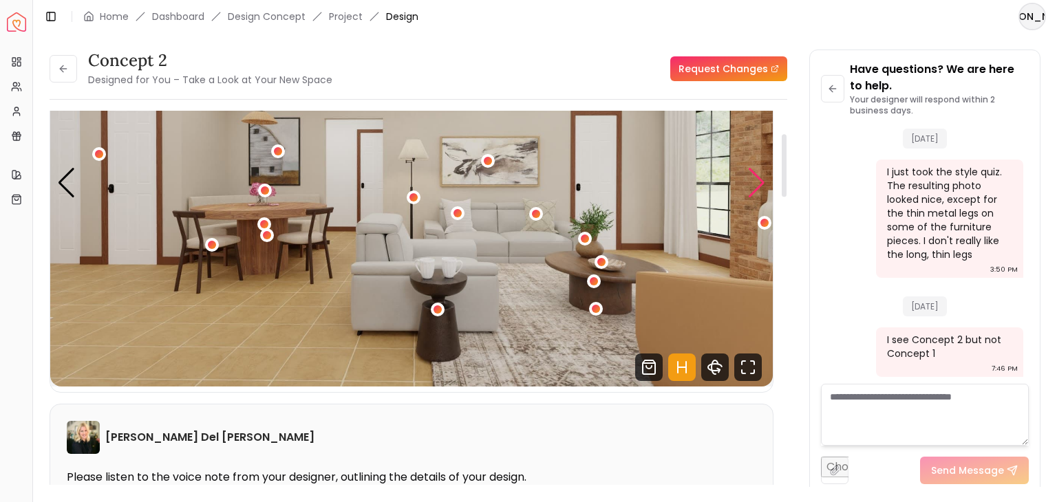
click at [756, 179] on div "Next slide" at bounding box center [756, 183] width 19 height 30
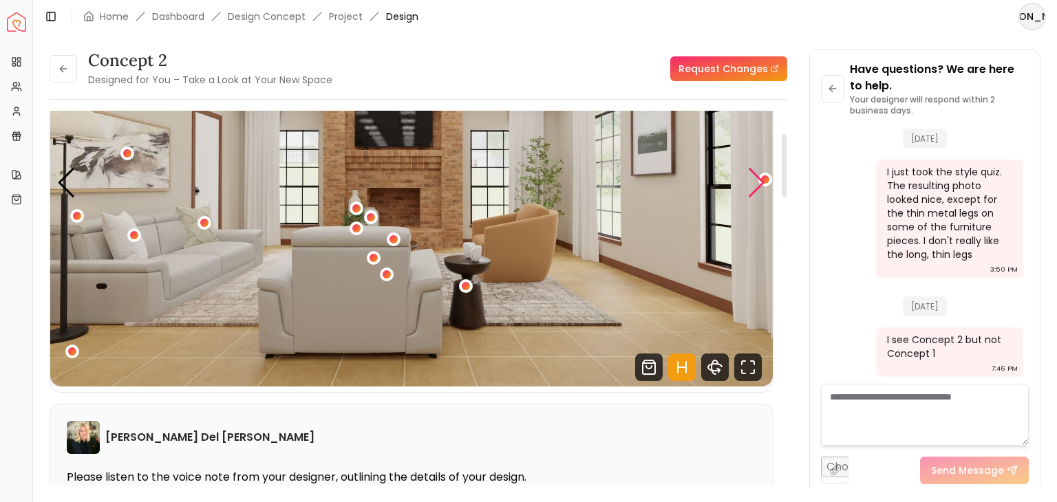
click at [756, 179] on div "Next slide" at bounding box center [756, 183] width 19 height 30
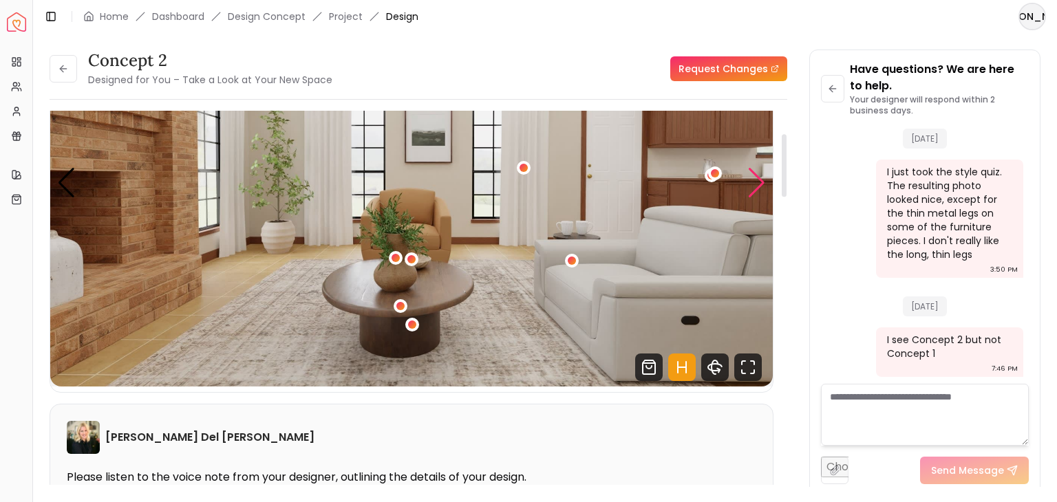
click at [756, 179] on div "Next slide" at bounding box center [756, 183] width 19 height 30
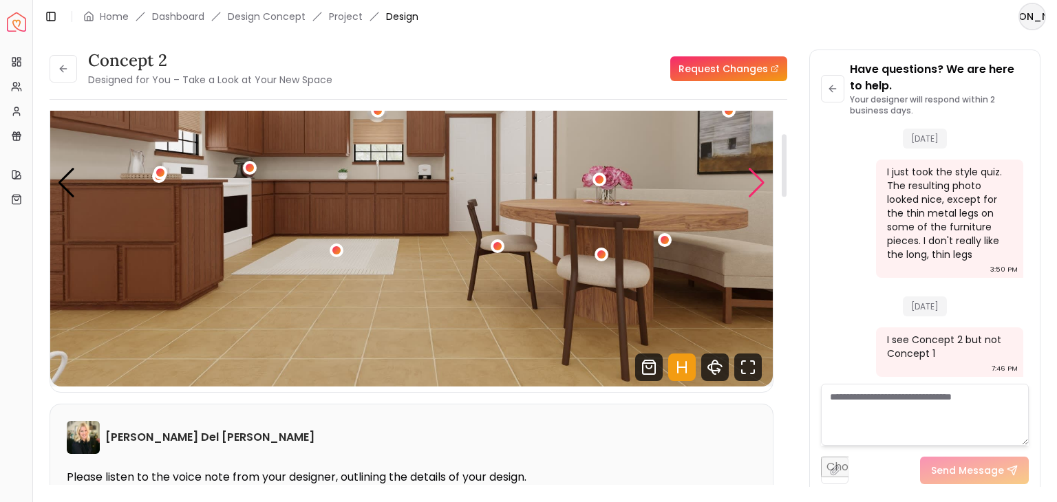
click at [756, 179] on div "Next slide" at bounding box center [756, 183] width 19 height 30
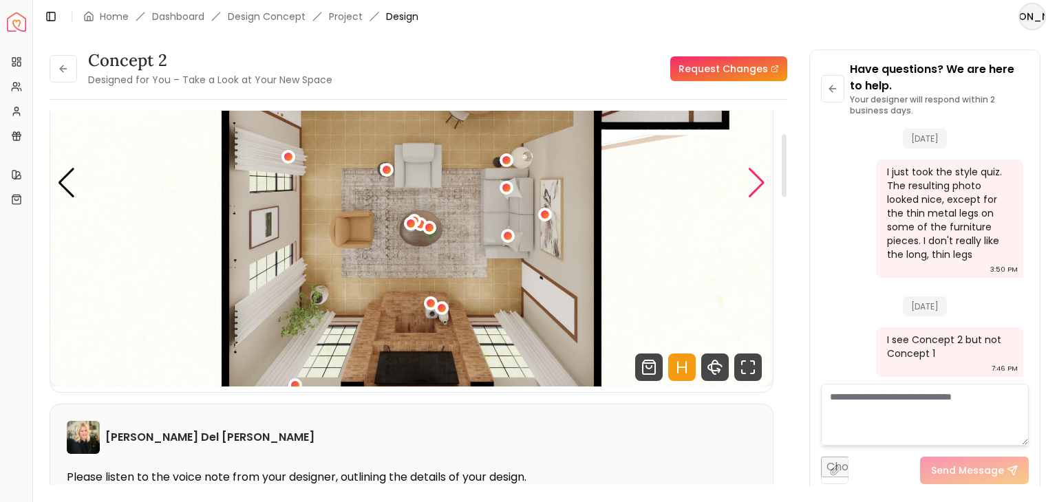
click at [756, 179] on div "Next slide" at bounding box center [756, 183] width 19 height 30
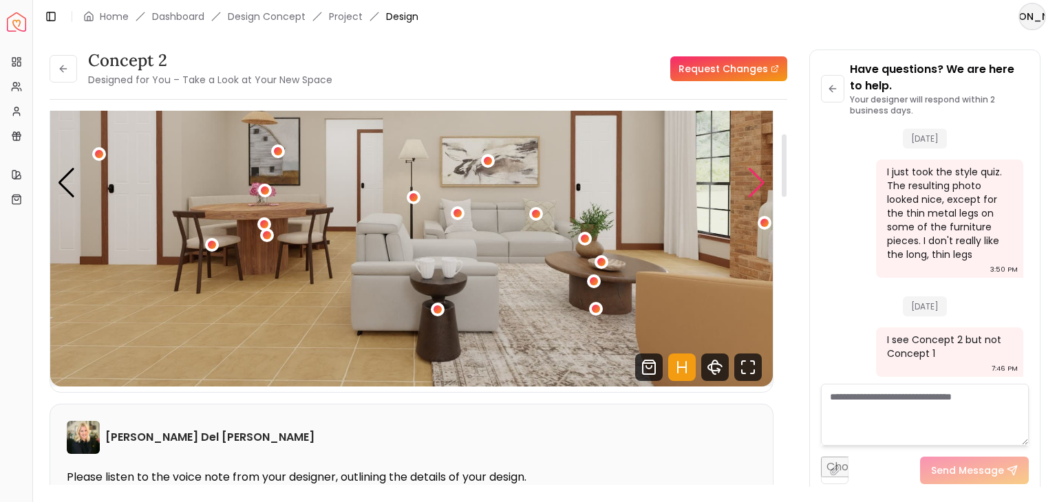
click at [756, 179] on div "Next slide" at bounding box center [756, 183] width 19 height 30
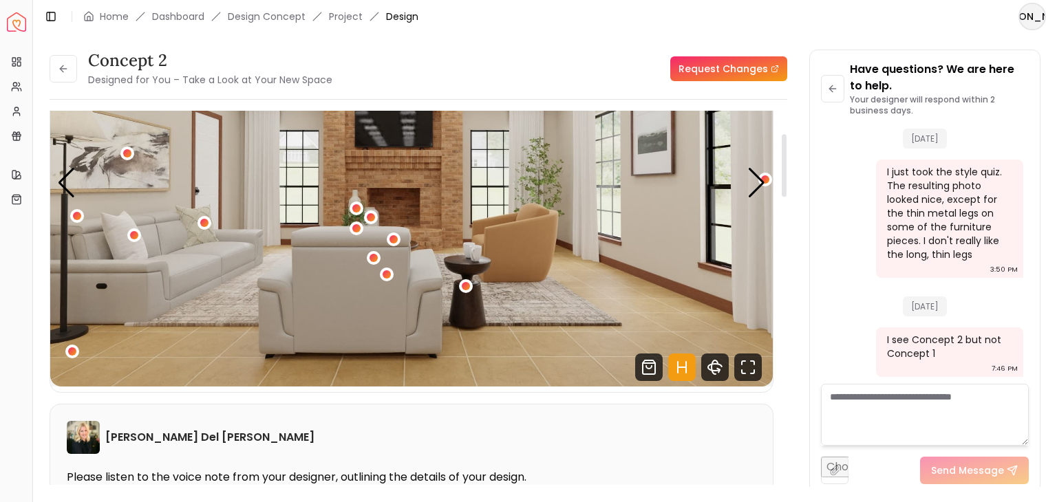
click at [405, 124] on img "2 / 5" at bounding box center [411, 183] width 723 height 407
click at [762, 182] on div "Next slide" at bounding box center [756, 183] width 19 height 30
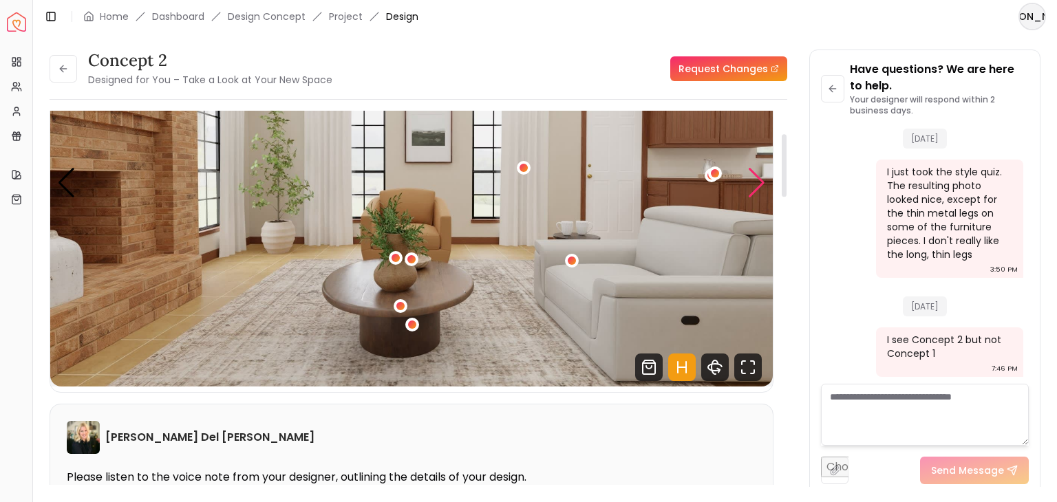
click at [762, 182] on div "Next slide" at bounding box center [756, 183] width 19 height 30
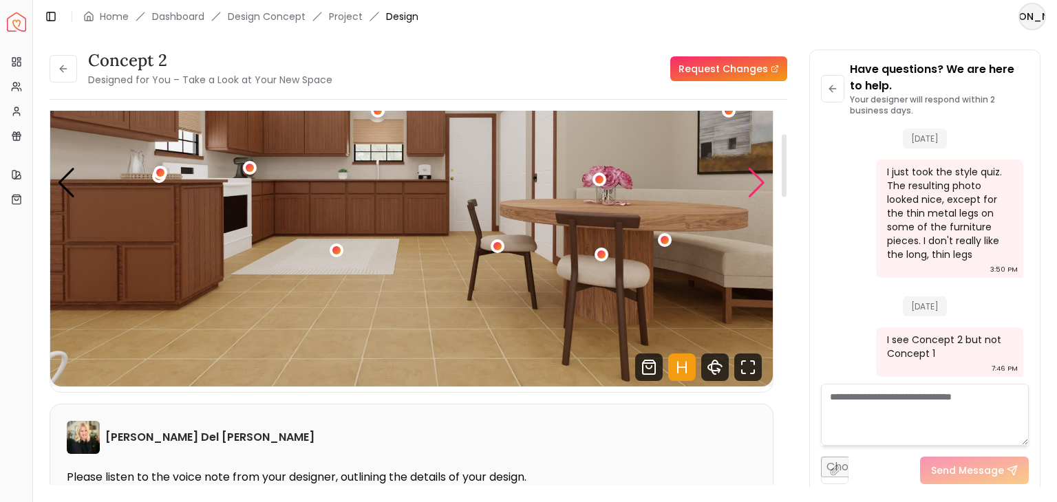
click at [762, 182] on div "Next slide" at bounding box center [756, 183] width 19 height 30
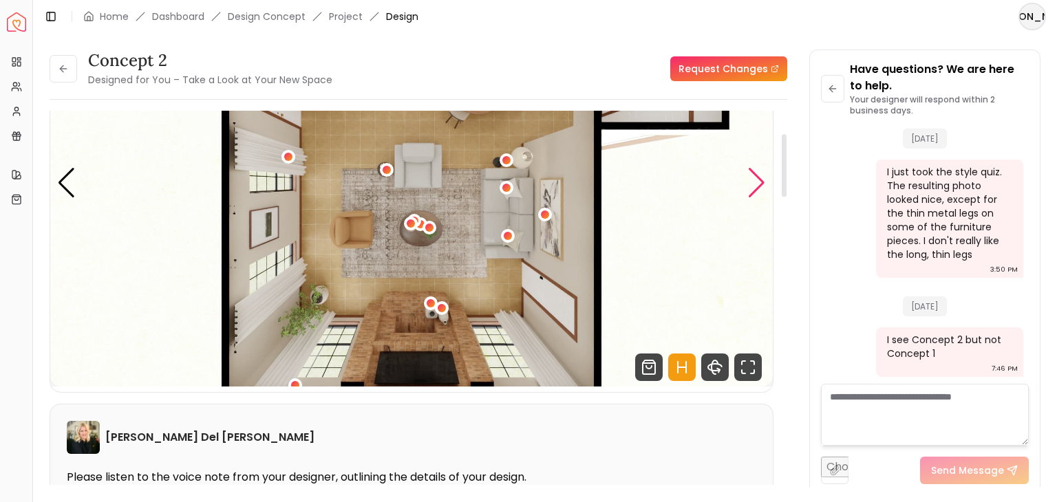
click at [762, 182] on div "Next slide" at bounding box center [756, 183] width 19 height 30
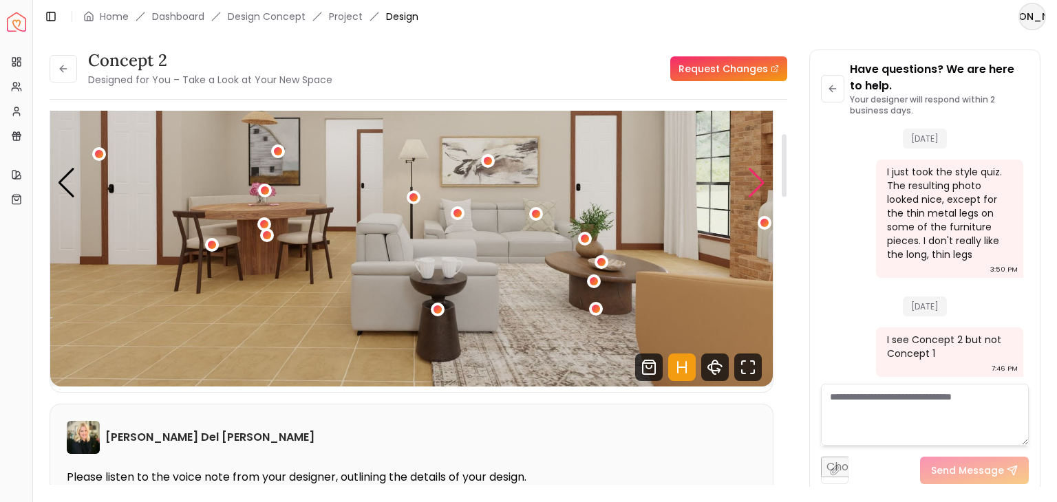
click at [762, 182] on div "Next slide" at bounding box center [756, 183] width 19 height 30
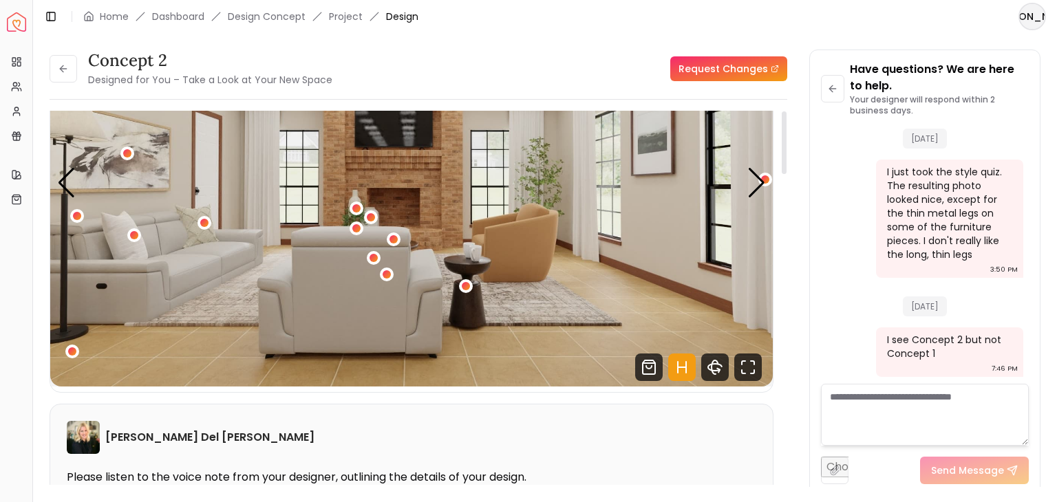
scroll to position [0, 0]
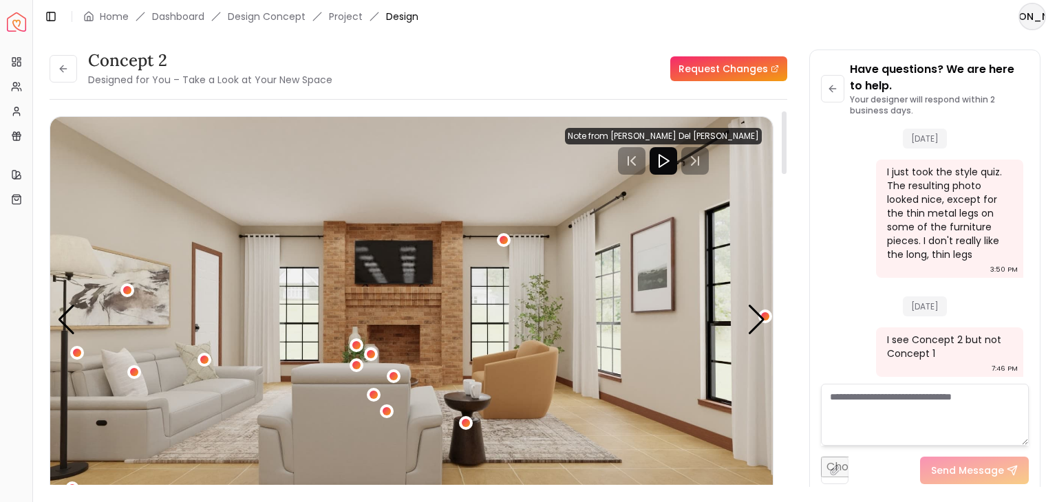
drag, startPoint x: 781, startPoint y: 188, endPoint x: 774, endPoint y: 95, distance: 93.2
click at [782, 111] on div at bounding box center [784, 142] width 5 height 63
click at [669, 158] on polygon "Play" at bounding box center [664, 161] width 10 height 12
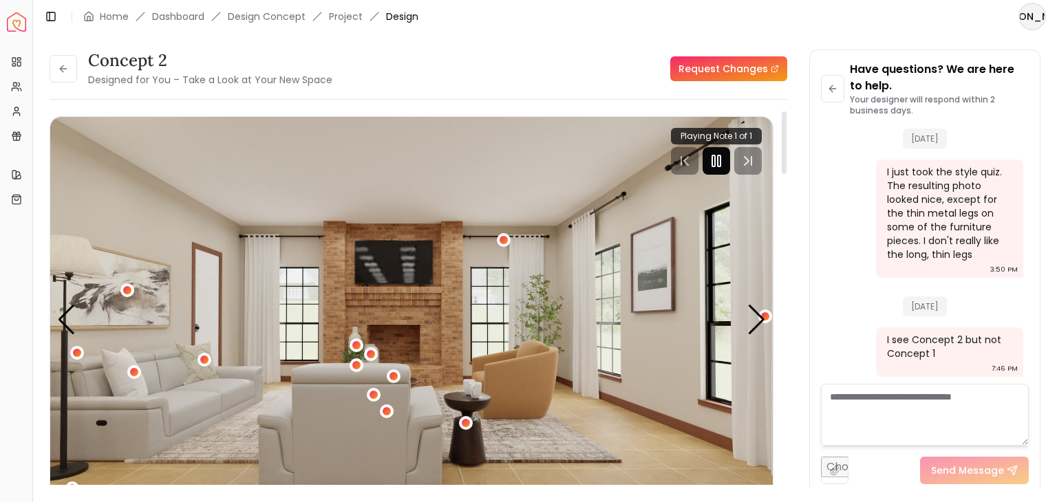
click at [714, 157] on rect "Pause" at bounding box center [713, 161] width 3 height 11
drag, startPoint x: 1028, startPoint y: 350, endPoint x: 1056, endPoint y: 370, distance: 35.5
click at [1028, 370] on div at bounding box center [1025, 356] width 5 height 53
click at [65, 67] on icon at bounding box center [63, 68] width 11 height 11
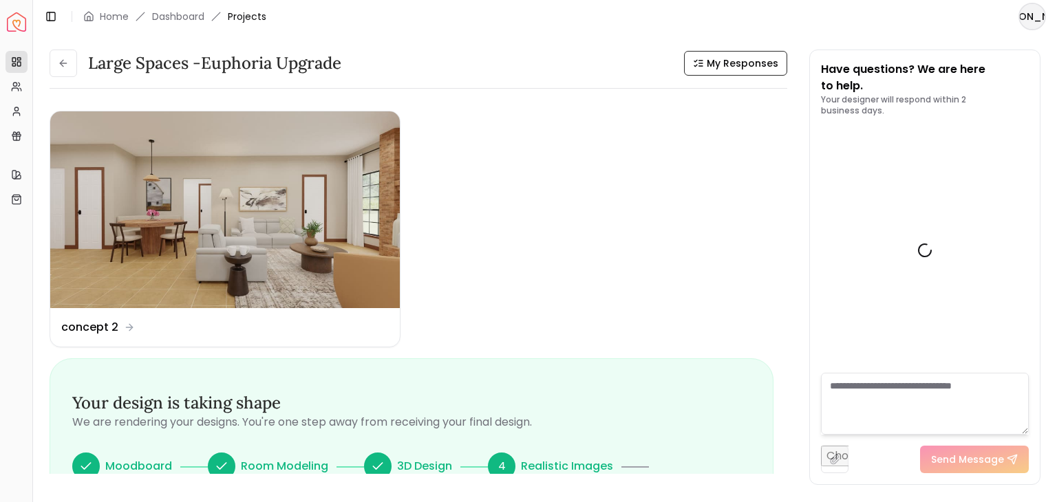
scroll to position [957, 0]
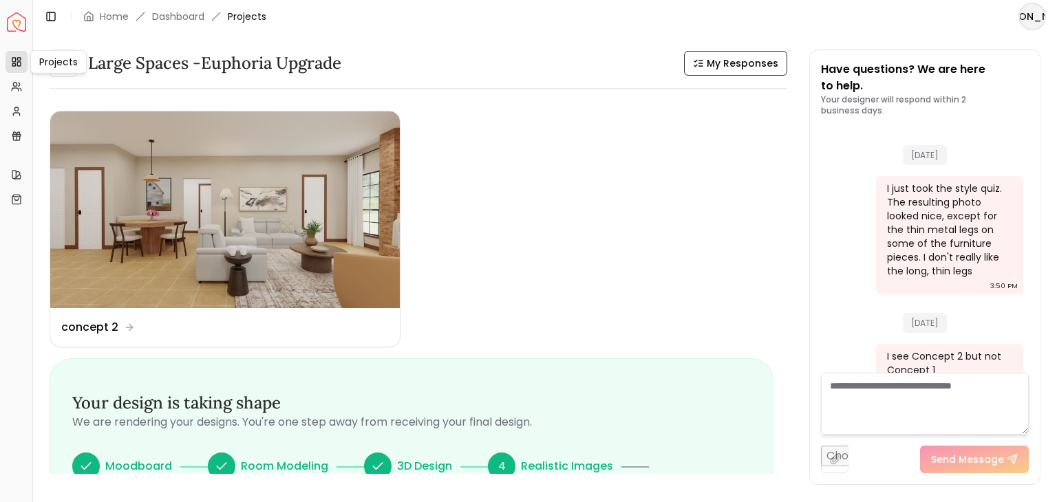
click at [15, 64] on rect at bounding box center [13, 64] width 3 height 2
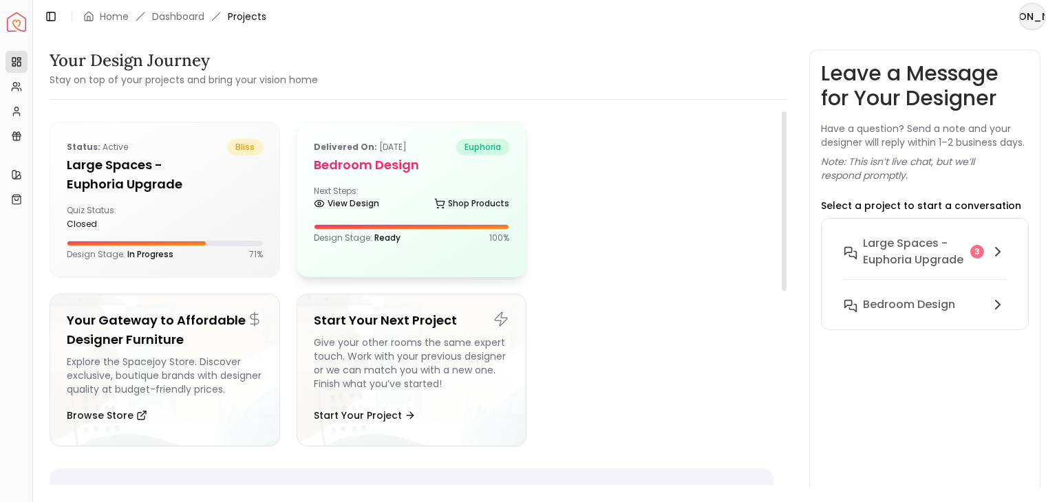
click at [366, 182] on div "Delivered on: Feb 06, 2025 euphoria Bedroom Design Next Steps: View Design Shop…" at bounding box center [411, 192] width 229 height 138
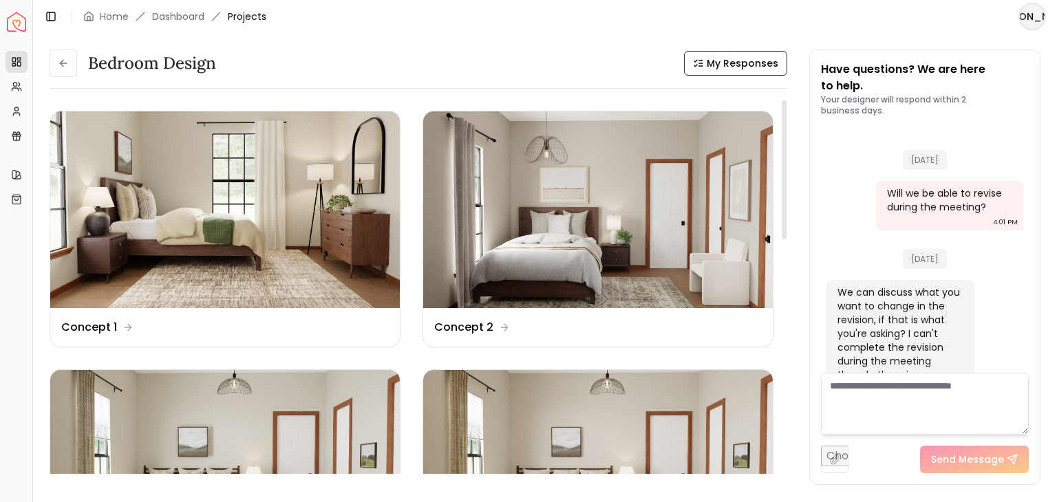
scroll to position [3014, 0]
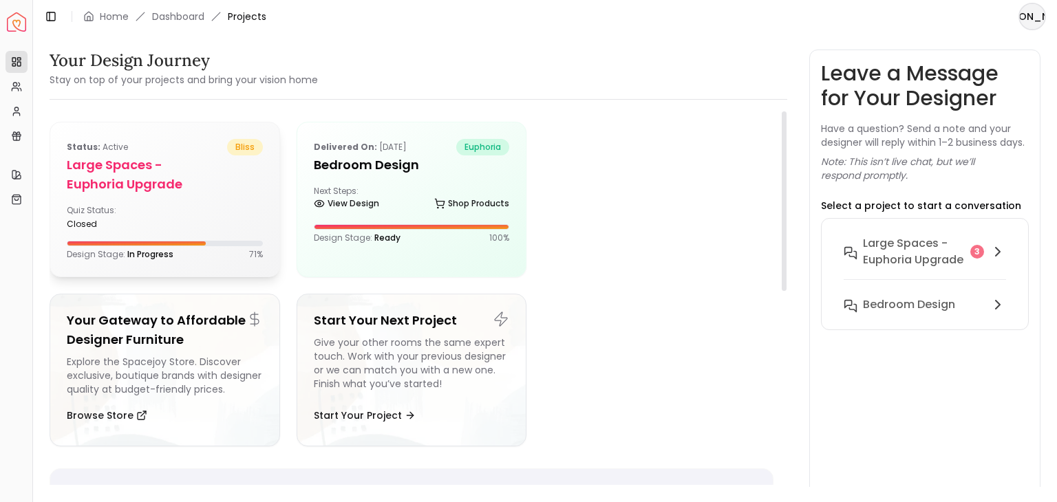
click at [129, 158] on h5 "Large Spaces -Euphoria Upgrade" at bounding box center [165, 175] width 196 height 39
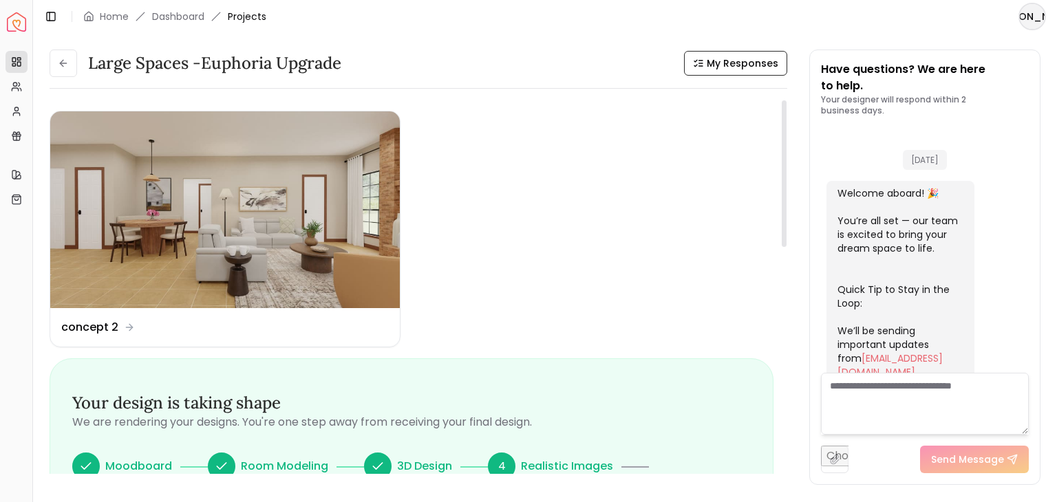
scroll to position [957, 0]
